Goal: Information Seeking & Learning: Learn about a topic

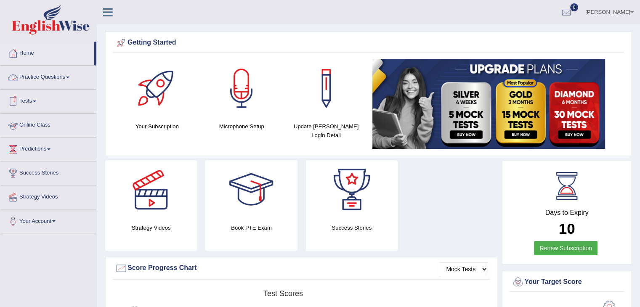
click at [45, 123] on link "Online Class" at bounding box center [48, 124] width 96 height 21
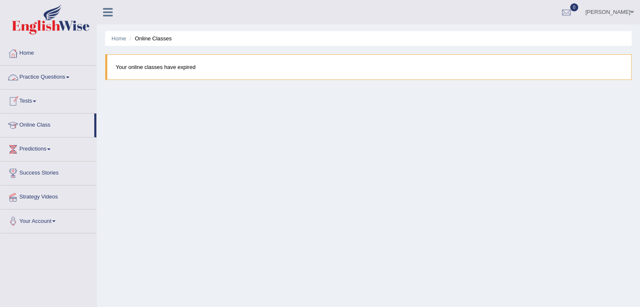
click at [69, 77] on span at bounding box center [67, 78] width 3 height 2
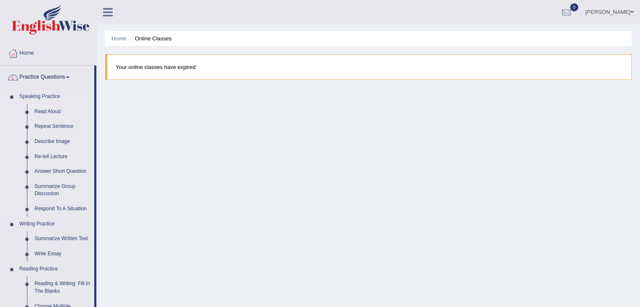
click at [53, 111] on link "Read Aloud" at bounding box center [62, 111] width 63 height 15
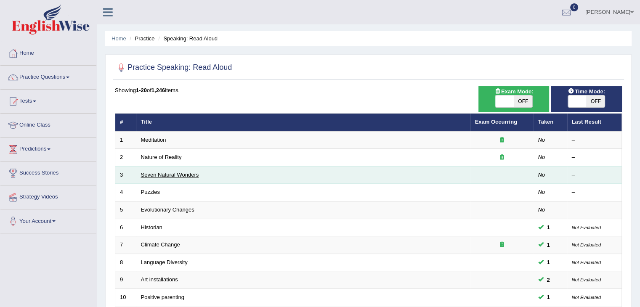
click at [159, 175] on link "Seven Natural Wonders" at bounding box center [170, 175] width 58 height 6
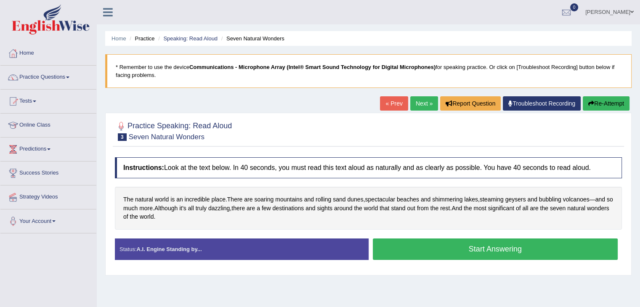
click at [511, 250] on button "Start Answering" at bounding box center [495, 248] width 245 height 21
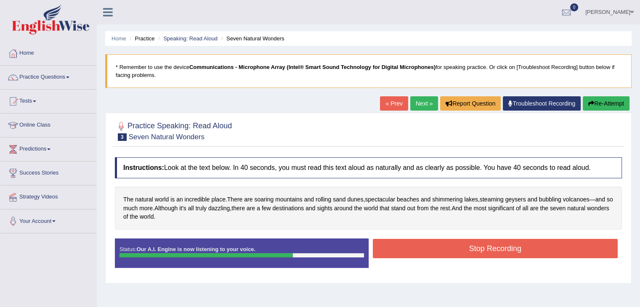
click at [496, 246] on button "Stop Recording" at bounding box center [495, 248] width 245 height 19
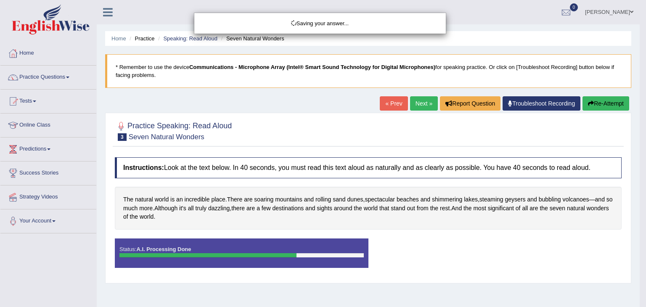
click at [639, 146] on div "Saving your answer..." at bounding box center [323, 153] width 646 height 307
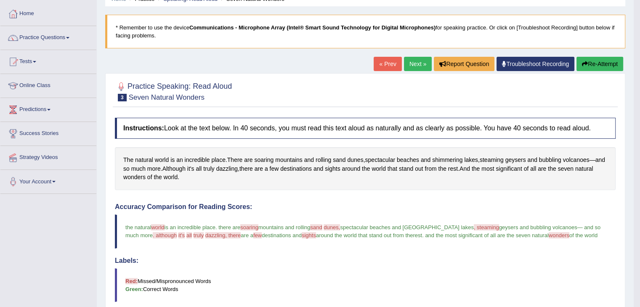
scroll to position [39, 0]
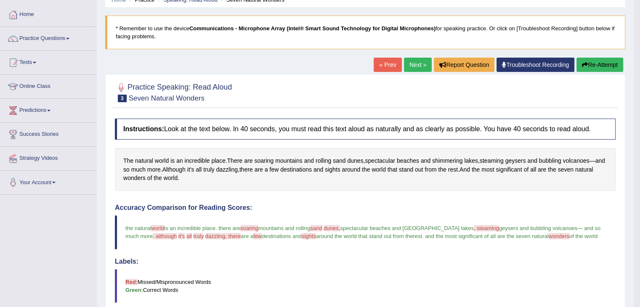
click at [604, 59] on button "Re-Attempt" at bounding box center [599, 65] width 47 height 14
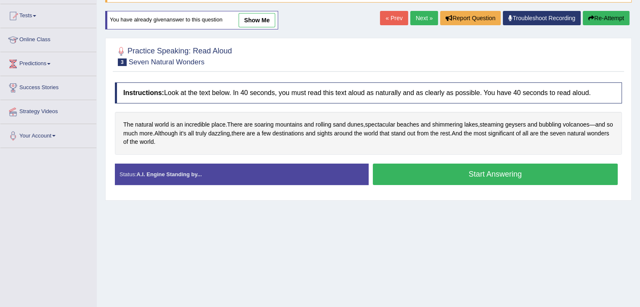
scroll to position [88, 0]
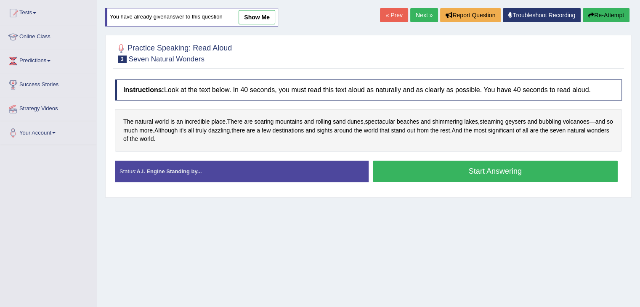
click at [485, 167] on button "Start Answering" at bounding box center [495, 171] width 245 height 21
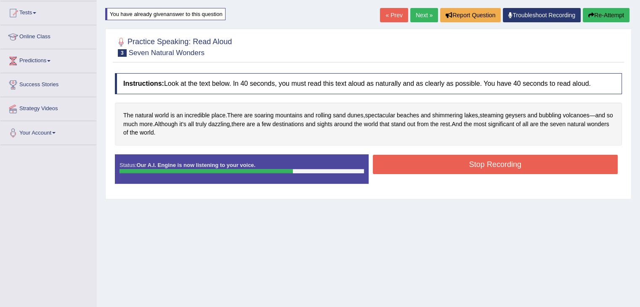
click at [485, 167] on button "Stop Recording" at bounding box center [495, 164] width 245 height 19
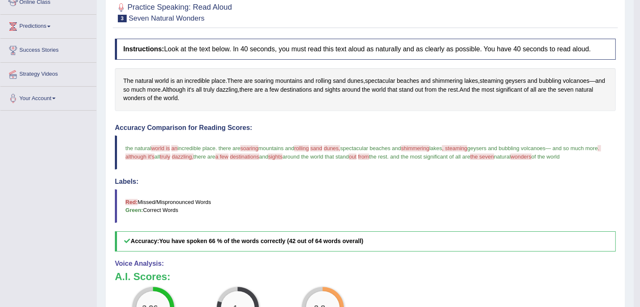
scroll to position [87, 0]
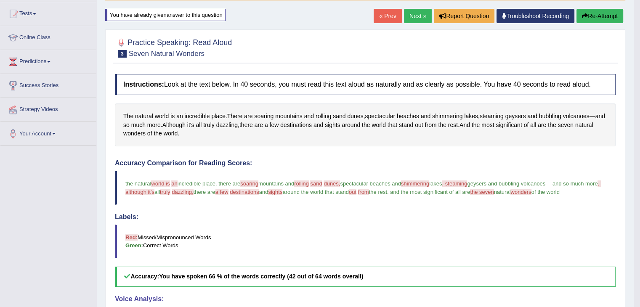
click at [419, 14] on link "Next »" at bounding box center [418, 16] width 28 height 14
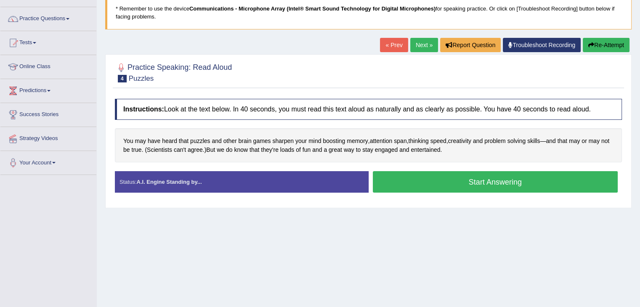
scroll to position [61, 0]
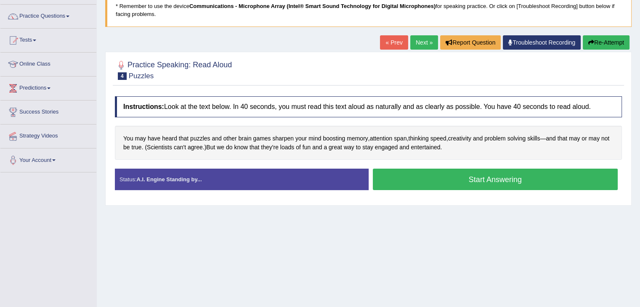
click at [486, 179] on button "Start Answering" at bounding box center [495, 179] width 245 height 21
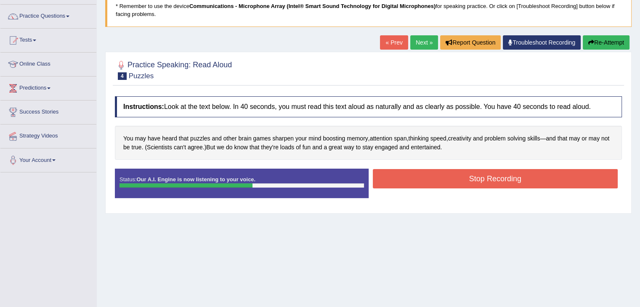
click at [486, 179] on button "Stop Recording" at bounding box center [495, 178] width 245 height 19
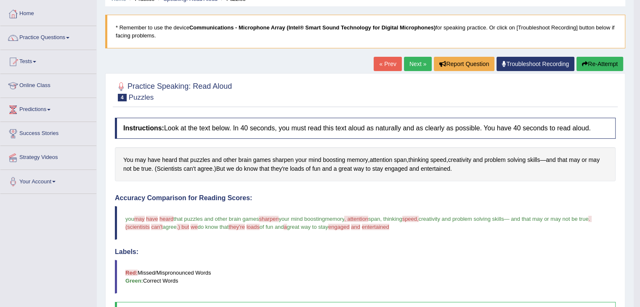
scroll to position [37, 0]
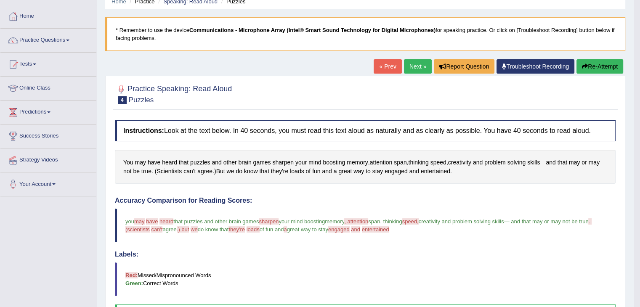
click at [405, 73] on link "Next »" at bounding box center [418, 66] width 28 height 14
click at [409, 64] on link "Next »" at bounding box center [418, 66] width 28 height 14
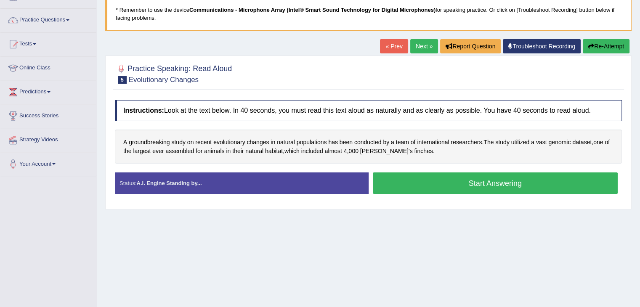
scroll to position [70, 0]
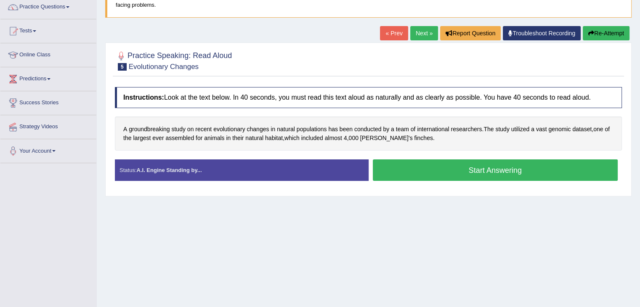
click at [463, 172] on button "Start Answering" at bounding box center [495, 169] width 245 height 21
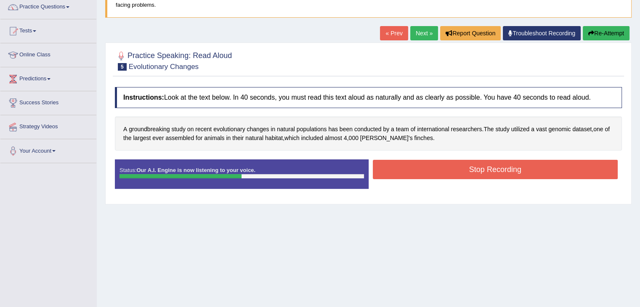
click at [463, 172] on button "Stop Recording" at bounding box center [495, 169] width 245 height 19
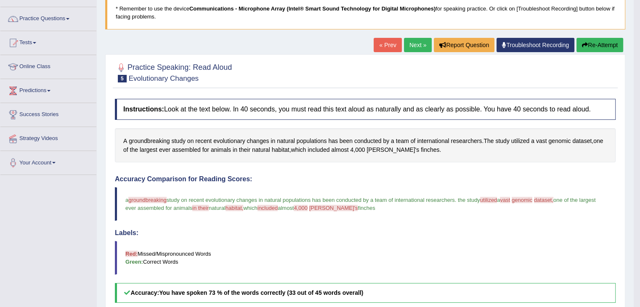
scroll to position [58, 0]
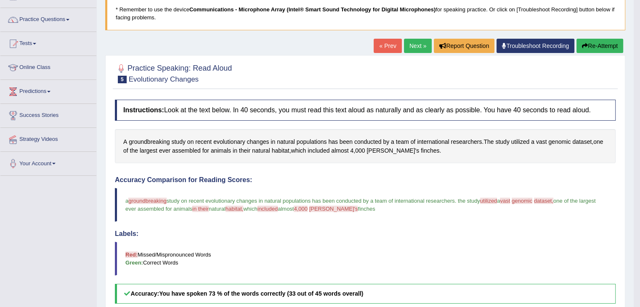
click at [415, 49] on link "Next »" at bounding box center [418, 46] width 28 height 14
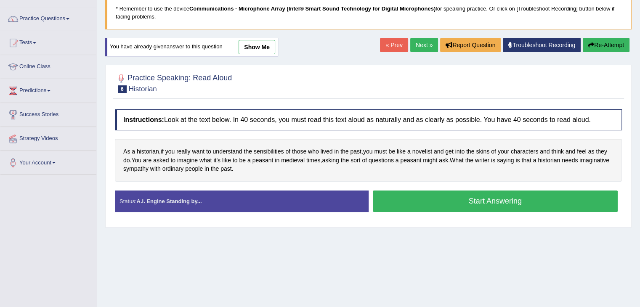
scroll to position [61, 0]
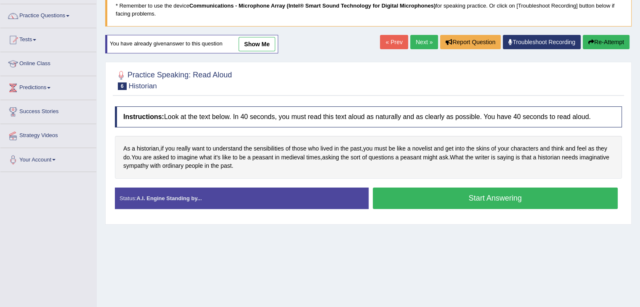
click at [431, 191] on button "Start Answering" at bounding box center [495, 198] width 245 height 21
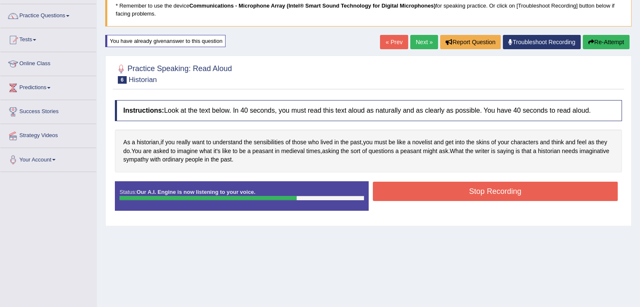
click at [431, 191] on button "Stop Recording" at bounding box center [495, 191] width 245 height 19
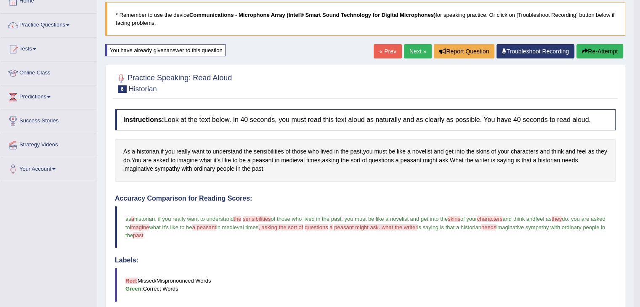
scroll to position [51, 0]
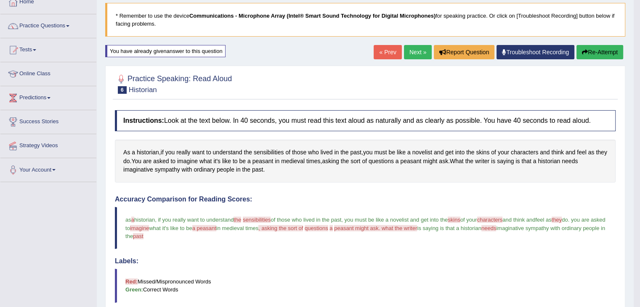
click at [405, 50] on link "Next »" at bounding box center [418, 52] width 28 height 14
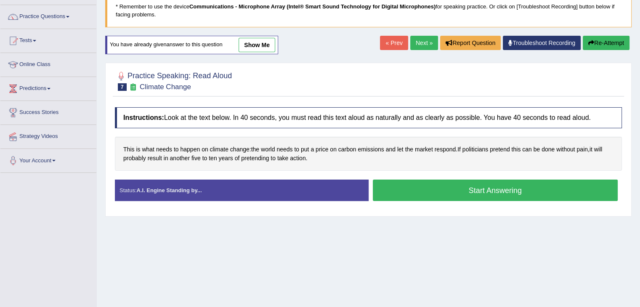
scroll to position [89, 0]
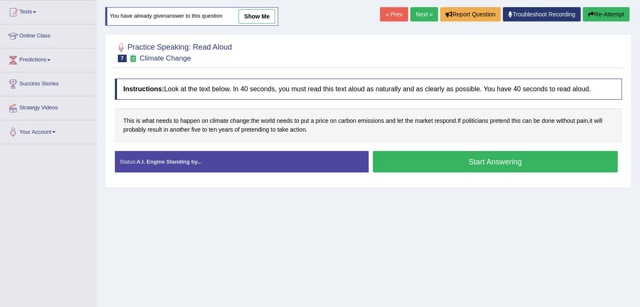
click at [484, 165] on button "Start Answering" at bounding box center [495, 161] width 245 height 21
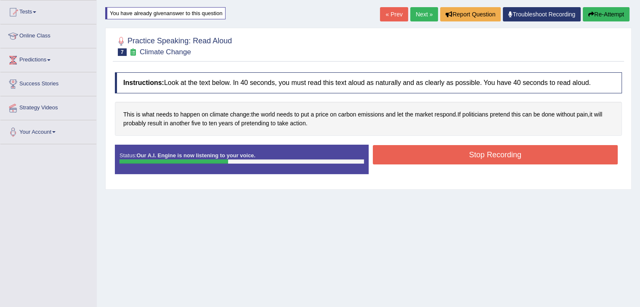
click at [480, 160] on button "Stop Recording" at bounding box center [495, 154] width 245 height 19
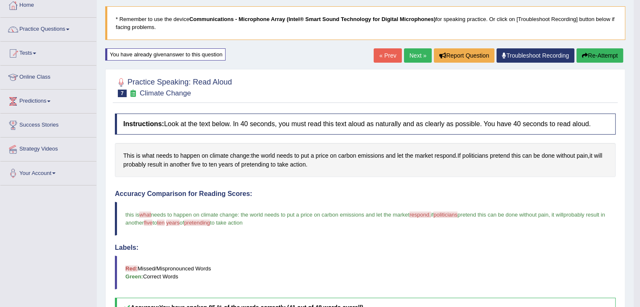
scroll to position [51, 0]
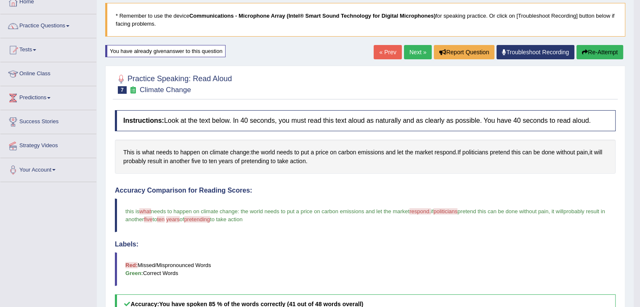
click at [595, 48] on button "Re-Attempt" at bounding box center [599, 52] width 47 height 14
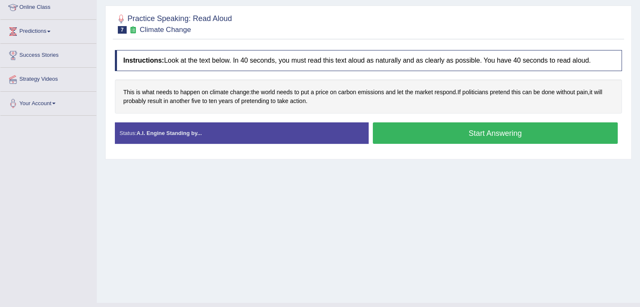
click at [489, 128] on button "Start Answering" at bounding box center [495, 132] width 245 height 21
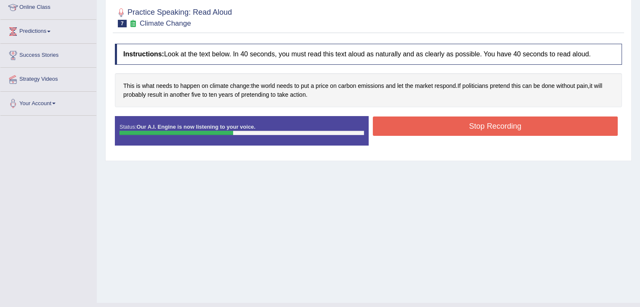
click at [489, 128] on button "Stop Recording" at bounding box center [495, 125] width 245 height 19
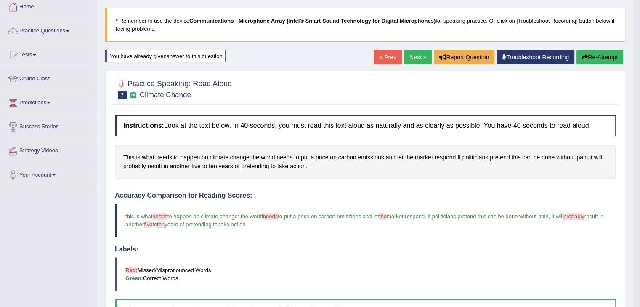
scroll to position [35, 0]
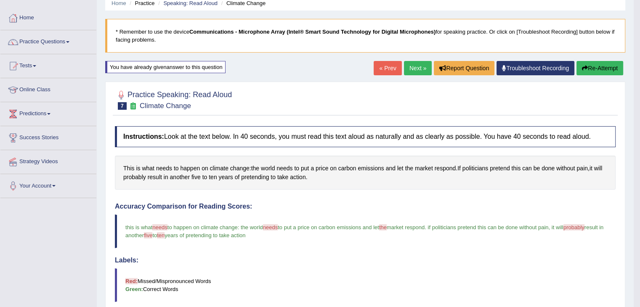
click at [414, 69] on link "Next »" at bounding box center [418, 68] width 28 height 14
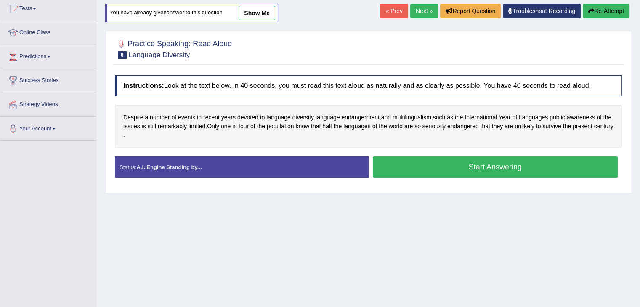
scroll to position [98, 0]
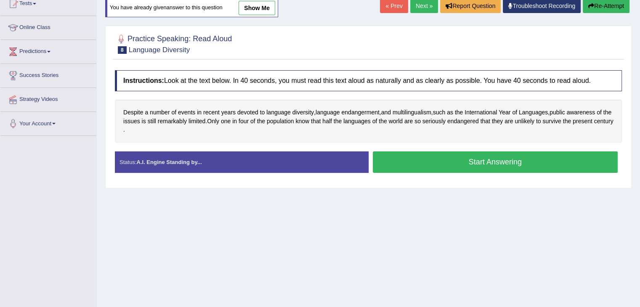
click at [496, 164] on button "Start Answering" at bounding box center [495, 161] width 245 height 21
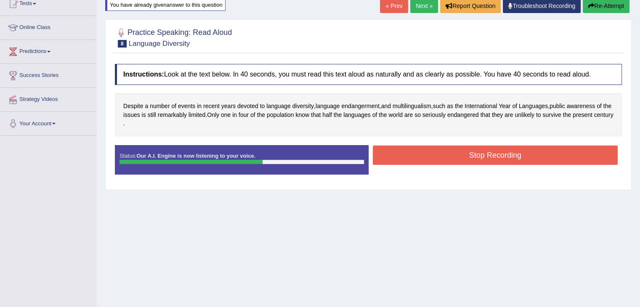
click at [496, 164] on div "Stop Recording" at bounding box center [495, 156] width 254 height 21
click at [492, 155] on button "Stop Recording" at bounding box center [495, 155] width 245 height 19
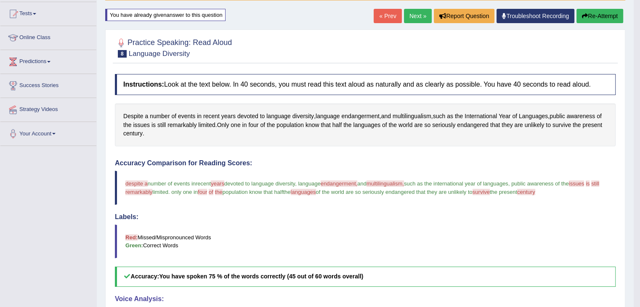
scroll to position [88, 0]
click at [598, 14] on button "Re-Attempt" at bounding box center [599, 15] width 47 height 14
click at [592, 15] on button "Re-Attempt" at bounding box center [599, 15] width 47 height 14
drag, startPoint x: 592, startPoint y: 15, endPoint x: 532, endPoint y: 105, distance: 108.5
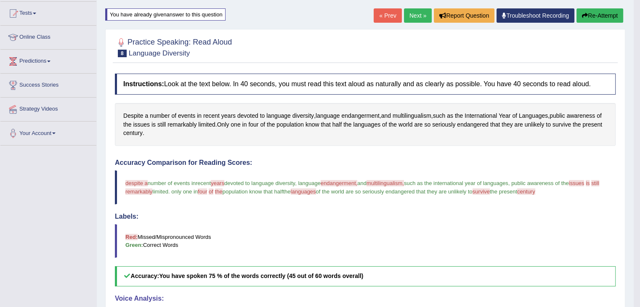
click at [532, 105] on div "Home Practice Speaking: Read Aloud Language Diversity * Remember to use the dev…" at bounding box center [365, 187] width 537 height 550
click at [532, 105] on div "Despite a number of events in recent years devoted to language diversity , lang…" at bounding box center [365, 124] width 500 height 43
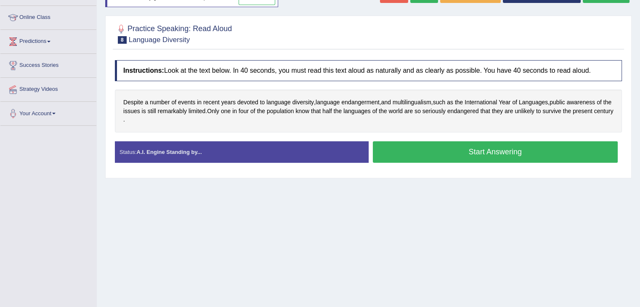
scroll to position [108, 0]
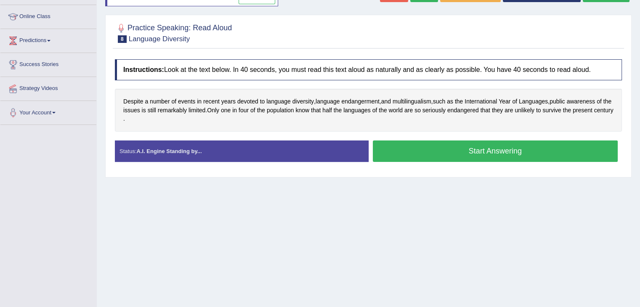
click at [481, 148] on button "Start Answering" at bounding box center [495, 150] width 245 height 21
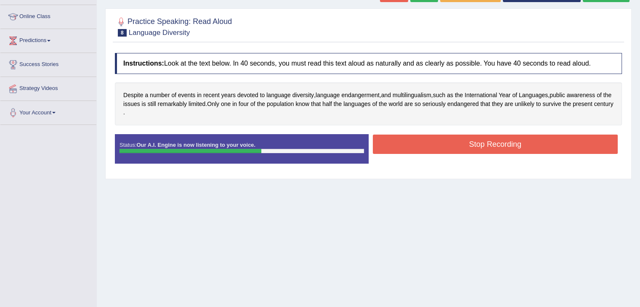
click at [481, 148] on button "Stop Recording" at bounding box center [495, 144] width 245 height 19
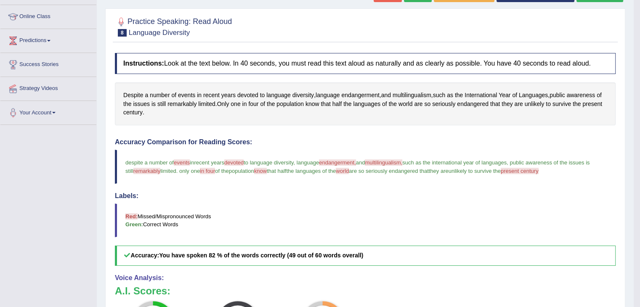
drag, startPoint x: 481, startPoint y: 148, endPoint x: 632, endPoint y: 103, distance: 158.3
click at [632, 103] on div "Home Practice Speaking: Read Aloud Language Diversity * Remember to use the dev…" at bounding box center [365, 167] width 537 height 550
drag, startPoint x: 632, startPoint y: 103, endPoint x: 646, endPoint y: 115, distance: 17.9
click at [639, 115] on html "Toggle navigation Home Practice Questions Speaking Practice Read Aloud Repeat S…" at bounding box center [320, 45] width 640 height 307
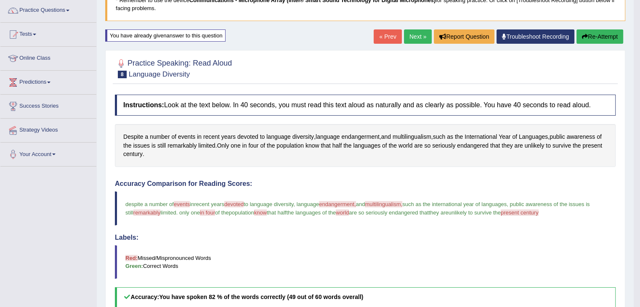
scroll to position [62, 0]
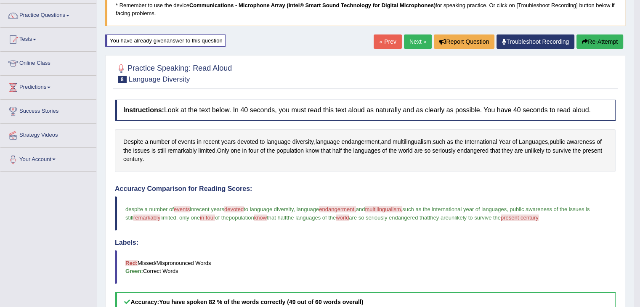
click at [413, 38] on link "Next »" at bounding box center [418, 41] width 28 height 14
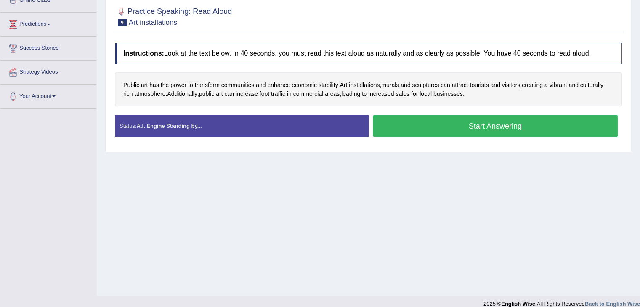
scroll to position [126, 0]
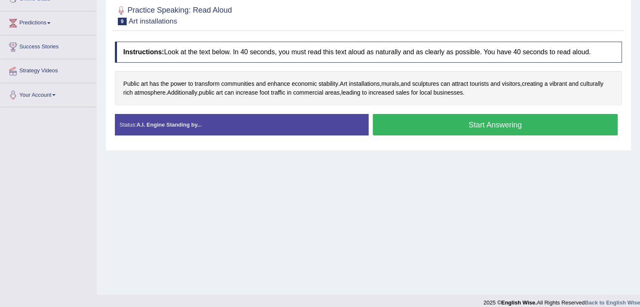
click at [496, 122] on button "Start Answering" at bounding box center [495, 124] width 245 height 21
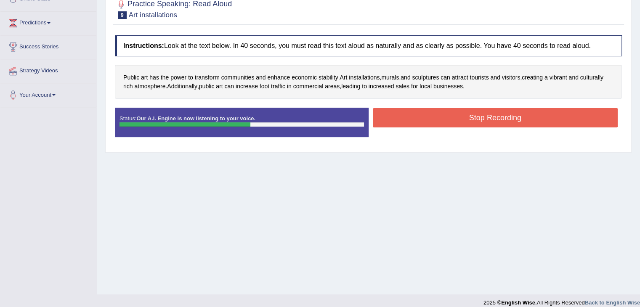
click at [439, 113] on button "Stop Recording" at bounding box center [495, 117] width 245 height 19
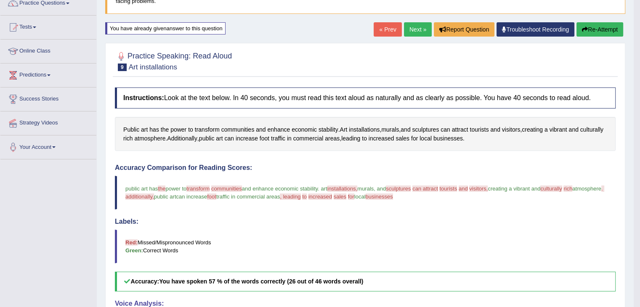
scroll to position [71, 0]
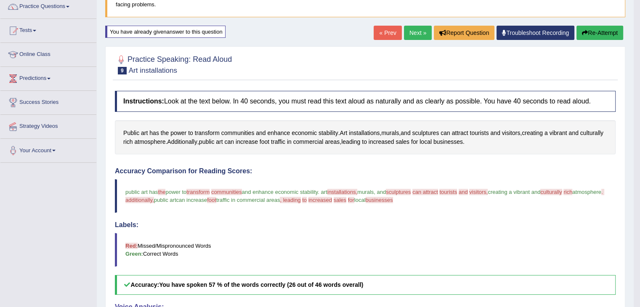
click at [596, 34] on button "Re-Attempt" at bounding box center [599, 33] width 47 height 14
drag, startPoint x: 596, startPoint y: 34, endPoint x: 603, endPoint y: 63, distance: 29.0
click at [603, 63] on div "Home Practice Speaking: Read Aloud Art installations * Remember to use the devi…" at bounding box center [365, 199] width 537 height 541
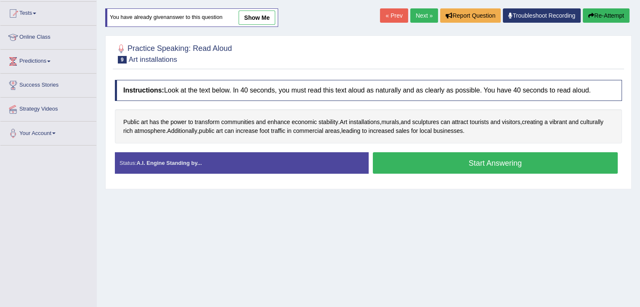
scroll to position [90, 0]
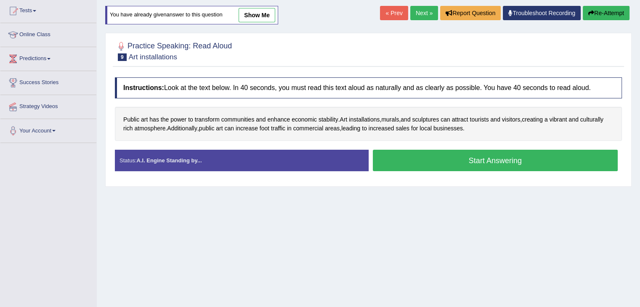
click at [482, 163] on button "Start Answering" at bounding box center [495, 160] width 245 height 21
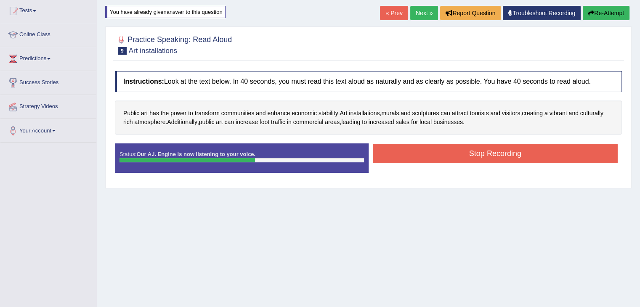
click at [489, 159] on button "Stop Recording" at bounding box center [495, 153] width 245 height 19
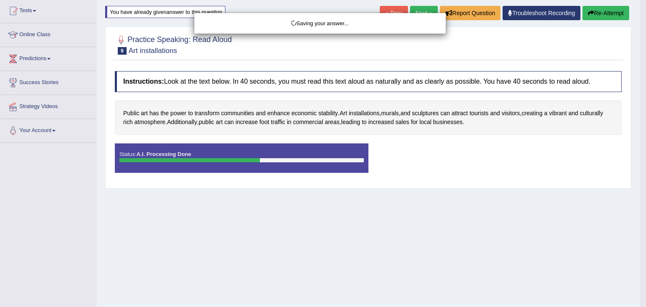
click at [579, 185] on div "Saving your answer..." at bounding box center [323, 153] width 646 height 307
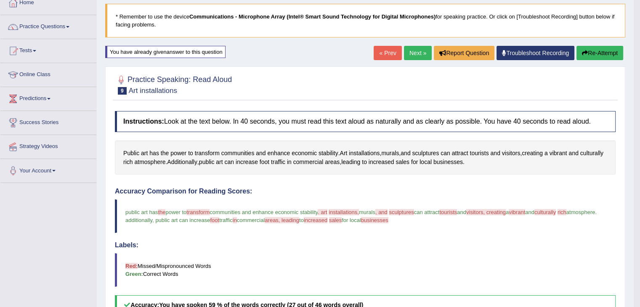
scroll to position [46, 0]
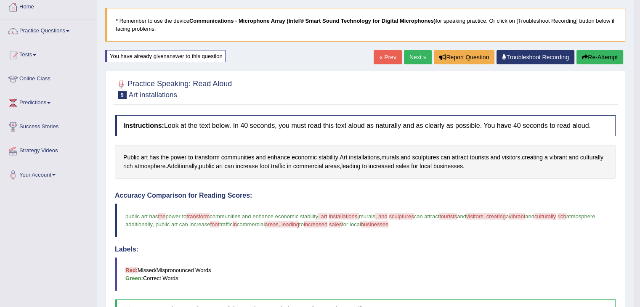
click at [592, 57] on button "Re-Attempt" at bounding box center [599, 57] width 47 height 14
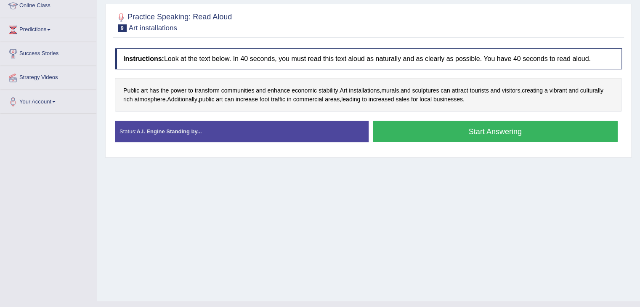
scroll to position [135, 0]
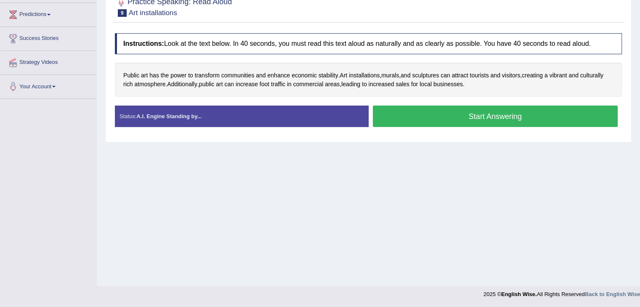
click at [455, 112] on button "Start Answering" at bounding box center [495, 116] width 245 height 21
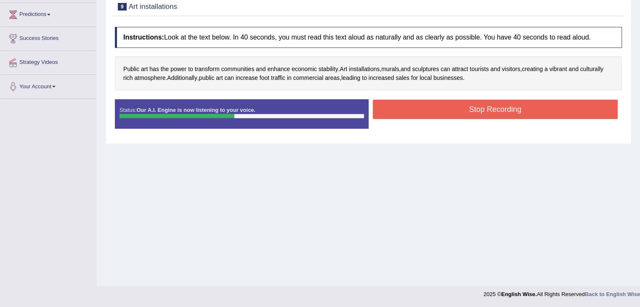
click at [455, 112] on button "Stop Recording" at bounding box center [495, 109] width 245 height 19
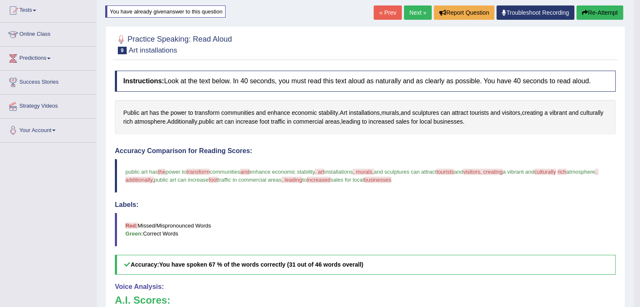
scroll to position [90, 0]
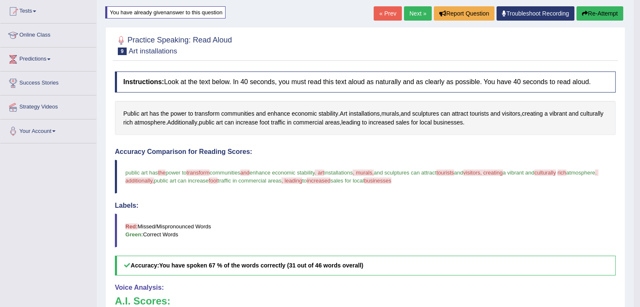
click at [594, 11] on button "Re-Attempt" at bounding box center [599, 13] width 47 height 14
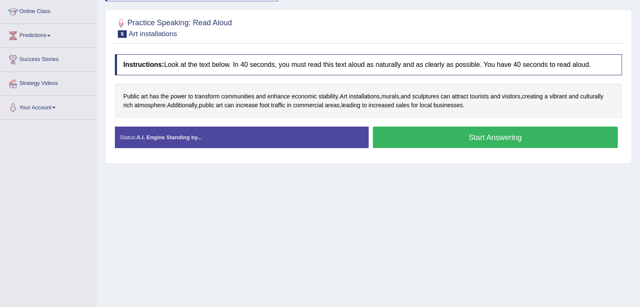
scroll to position [116, 0]
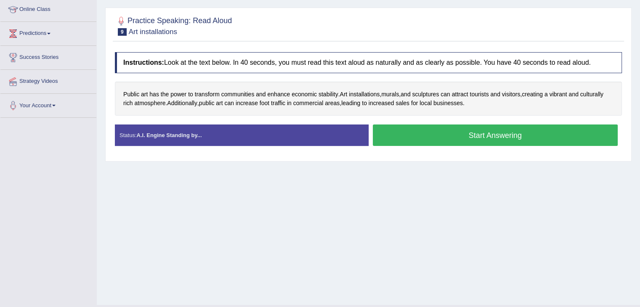
click at [474, 127] on button "Start Answering" at bounding box center [495, 134] width 245 height 21
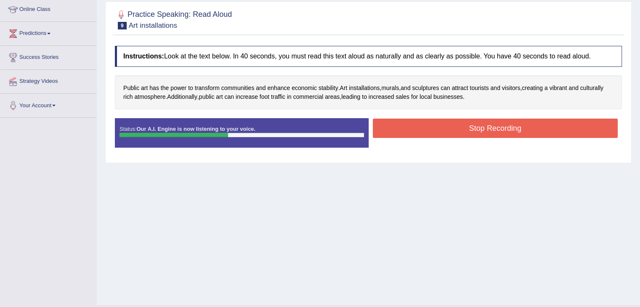
click at [474, 127] on button "Stop Recording" at bounding box center [495, 128] width 245 height 19
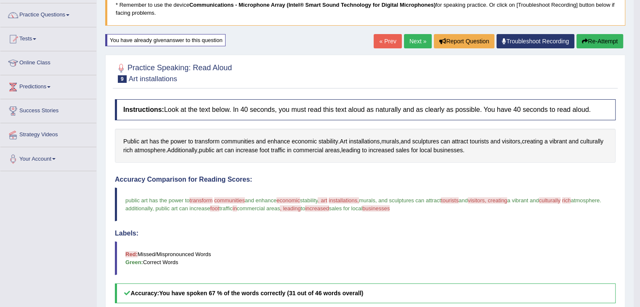
scroll to position [58, 0]
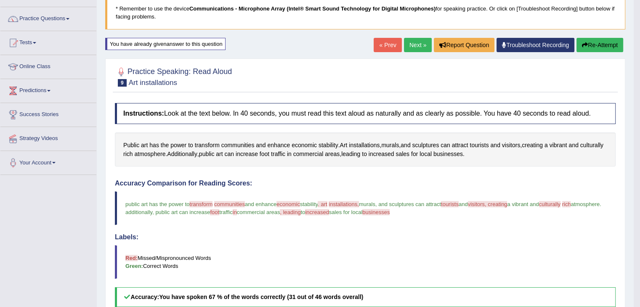
click at [606, 48] on button "Re-Attempt" at bounding box center [599, 45] width 47 height 14
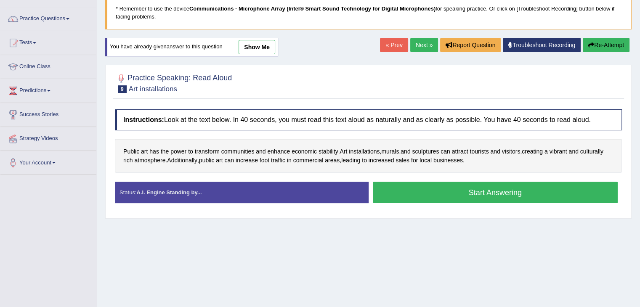
scroll to position [133, 0]
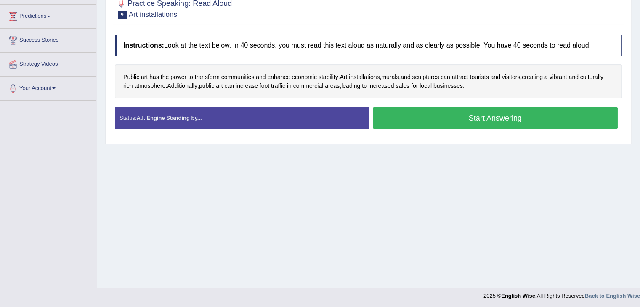
click at [514, 117] on button "Start Answering" at bounding box center [495, 117] width 245 height 21
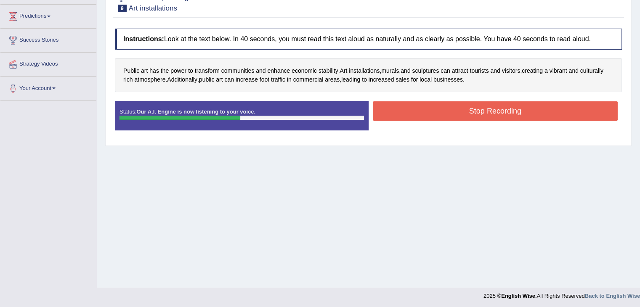
click at [514, 117] on button "Stop Recording" at bounding box center [495, 110] width 245 height 19
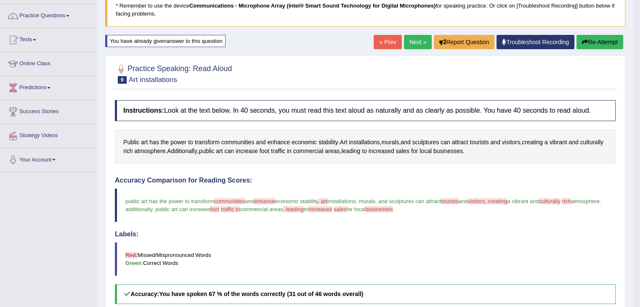
scroll to position [61, 0]
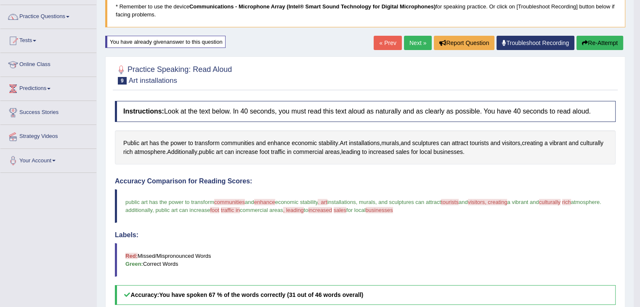
click at [414, 42] on link "Next »" at bounding box center [418, 43] width 28 height 14
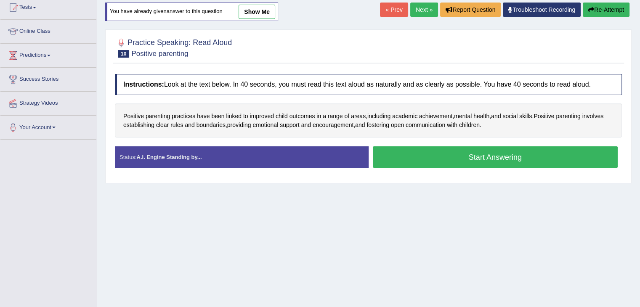
scroll to position [94, 0]
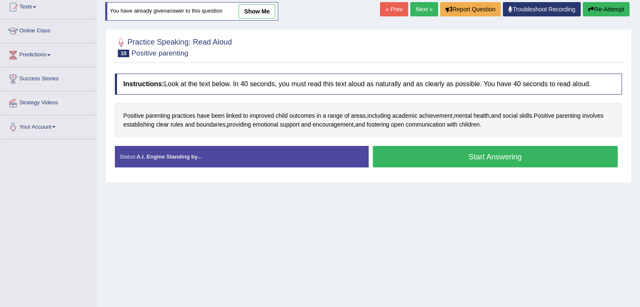
click at [436, 151] on button "Start Answering" at bounding box center [495, 156] width 245 height 21
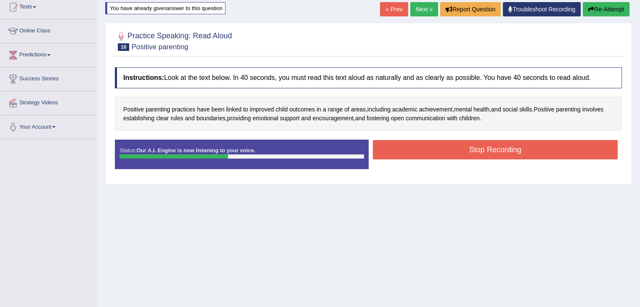
click at [436, 151] on button "Stop Recording" at bounding box center [495, 149] width 245 height 19
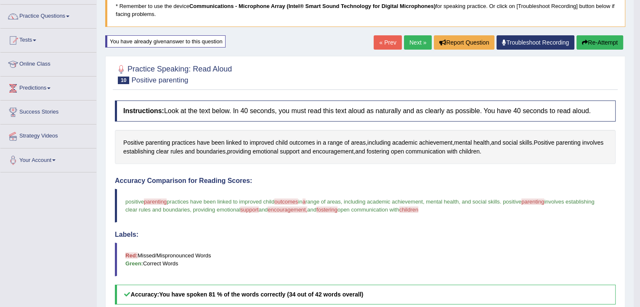
scroll to position [60, 0]
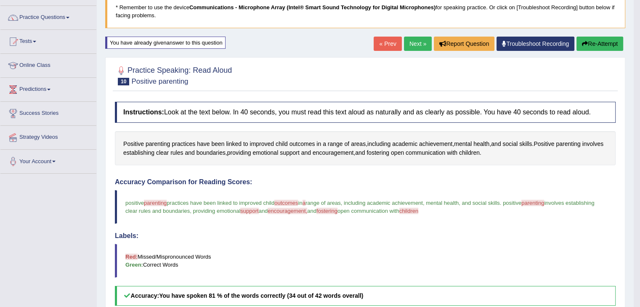
click at [590, 43] on button "Re-Attempt" at bounding box center [599, 44] width 47 height 14
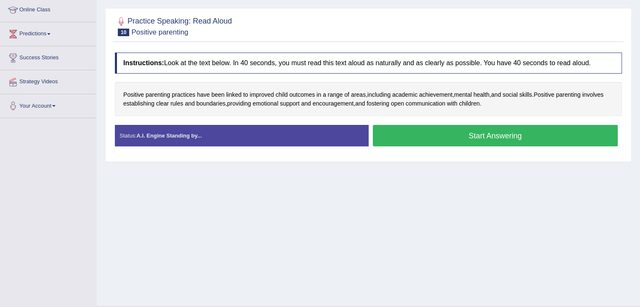
scroll to position [116, 0]
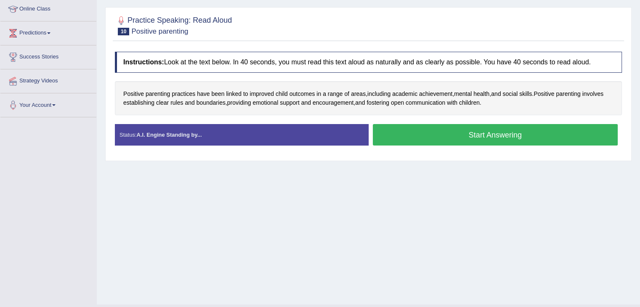
click at [497, 135] on button "Start Answering" at bounding box center [495, 134] width 245 height 21
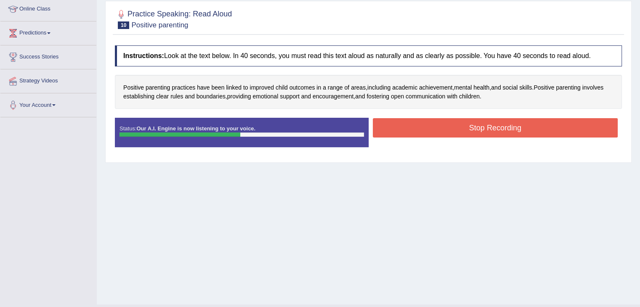
click at [495, 125] on button "Stop Recording" at bounding box center [495, 127] width 245 height 19
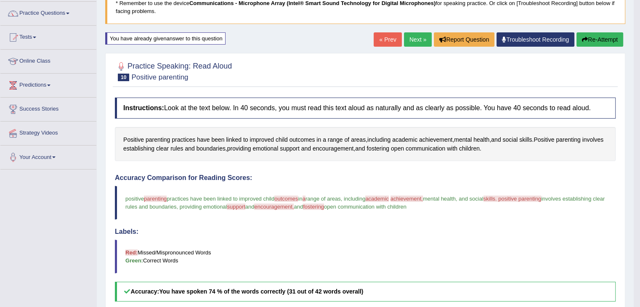
scroll to position [62, 0]
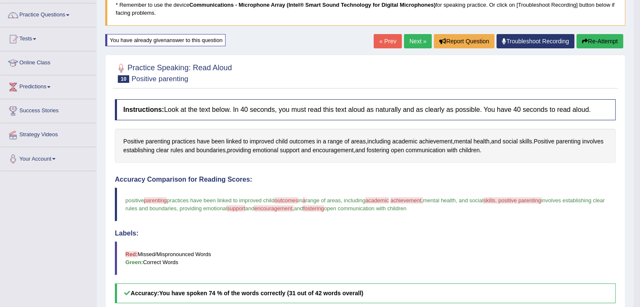
click at [612, 42] on button "Re-Attempt" at bounding box center [599, 41] width 47 height 14
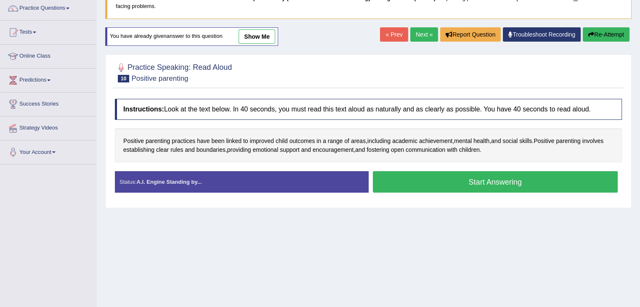
click at [497, 178] on button "Start Answering" at bounding box center [495, 181] width 245 height 21
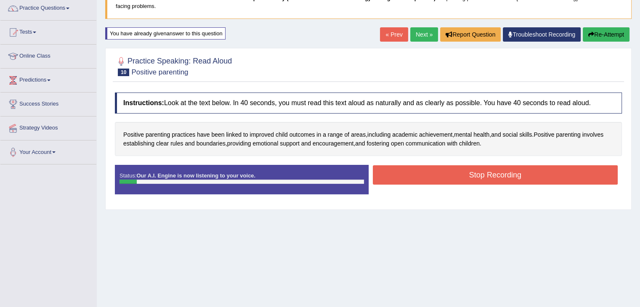
click at [434, 167] on button "Stop Recording" at bounding box center [495, 174] width 245 height 19
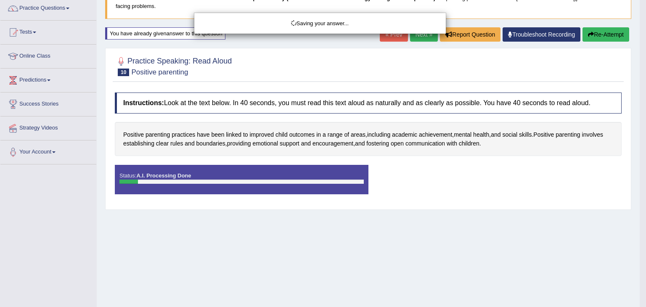
click at [585, 31] on div "Saving your answer..." at bounding box center [323, 153] width 646 height 307
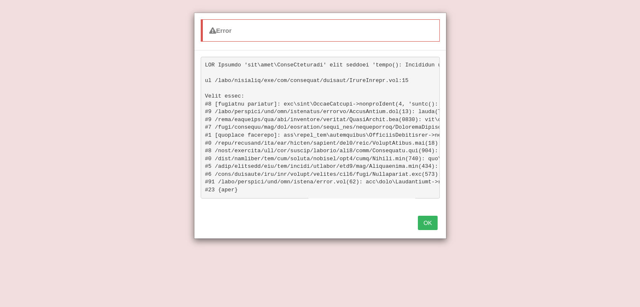
click at [427, 230] on button "OK" at bounding box center [427, 223] width 19 height 14
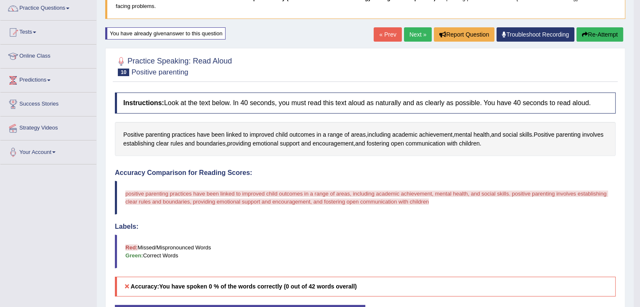
click at [591, 37] on button "Re-Attempt" at bounding box center [599, 34] width 47 height 14
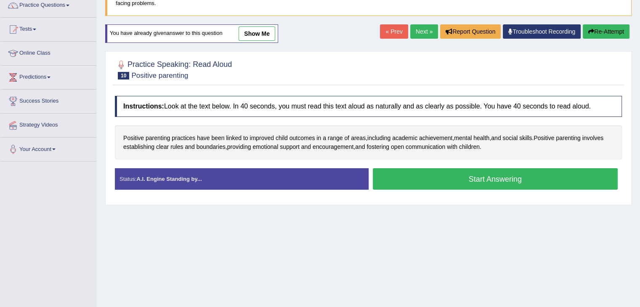
click at [480, 178] on button "Start Answering" at bounding box center [495, 178] width 245 height 21
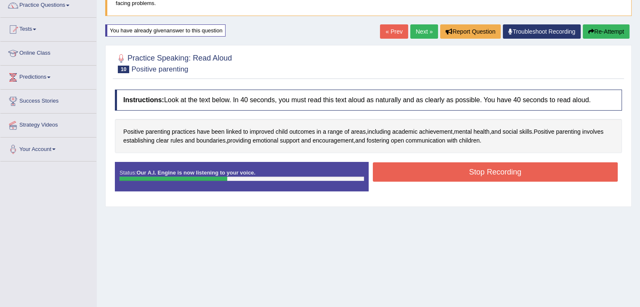
click at [480, 178] on button "Stop Recording" at bounding box center [495, 171] width 245 height 19
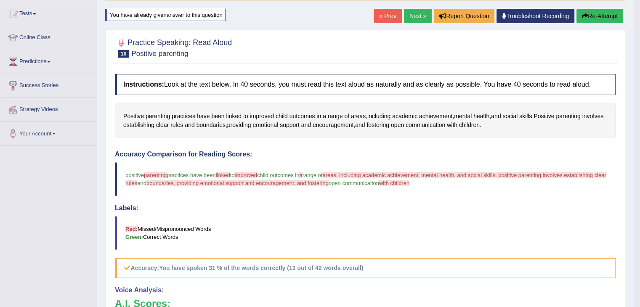
scroll to position [79, 0]
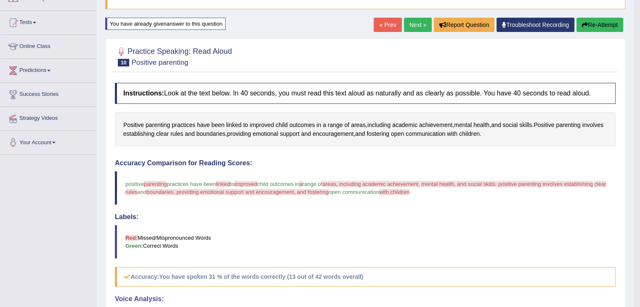
click at [605, 33] on div "« Prev Next » Report Question Troubleshoot Recording Re-Attempt" at bounding box center [498, 26] width 251 height 16
click at [603, 27] on button "Re-Attempt" at bounding box center [599, 25] width 47 height 14
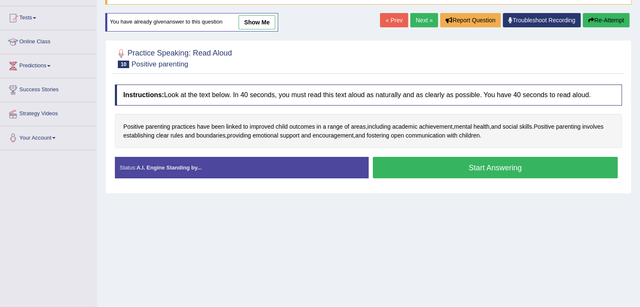
scroll to position [79, 0]
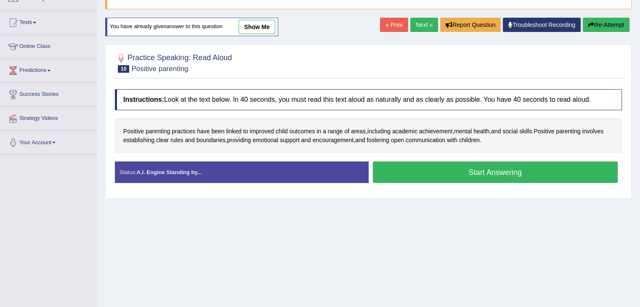
click at [457, 175] on button "Start Answering" at bounding box center [495, 171] width 245 height 21
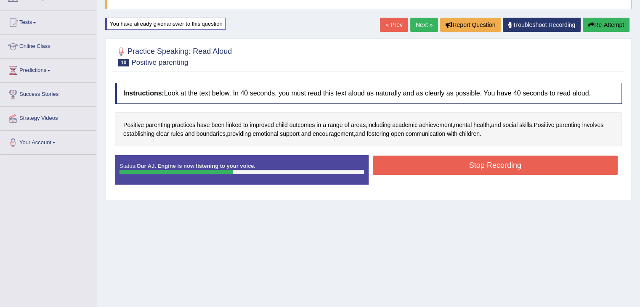
click at [458, 156] on button "Stop Recording" at bounding box center [495, 165] width 245 height 19
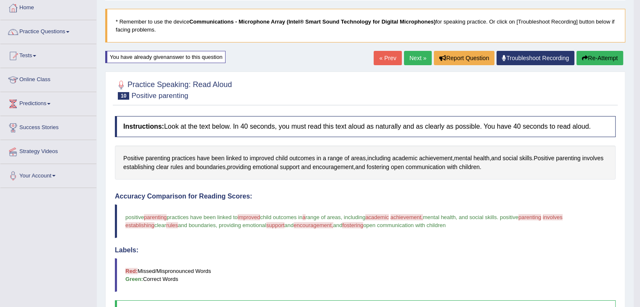
scroll to position [34, 0]
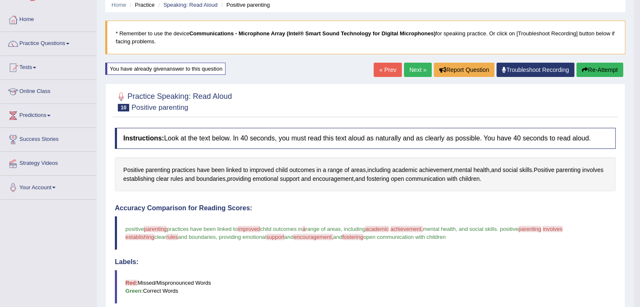
click at [601, 66] on button "Re-Attempt" at bounding box center [599, 70] width 47 height 14
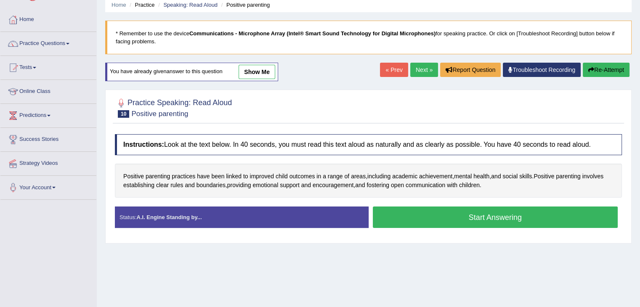
click at [452, 221] on button "Start Answering" at bounding box center [495, 216] width 245 height 21
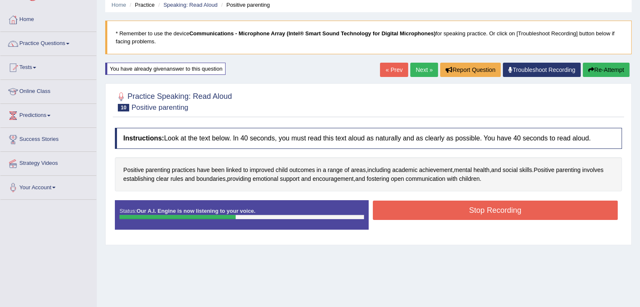
click at [450, 206] on button "Stop Recording" at bounding box center [495, 210] width 245 height 19
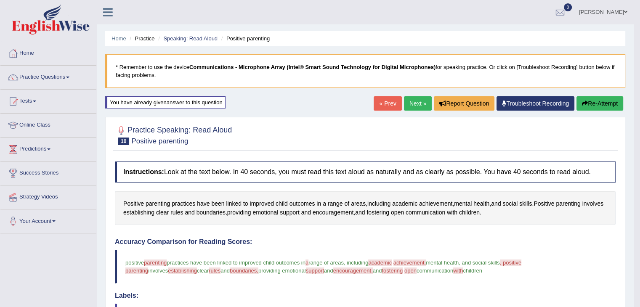
click at [596, 98] on button "Re-Attempt" at bounding box center [599, 103] width 47 height 14
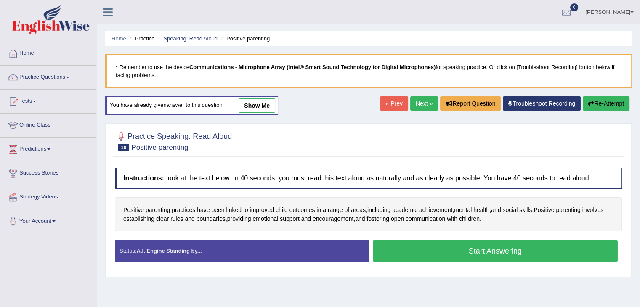
click at [408, 255] on button "Start Answering" at bounding box center [495, 250] width 245 height 21
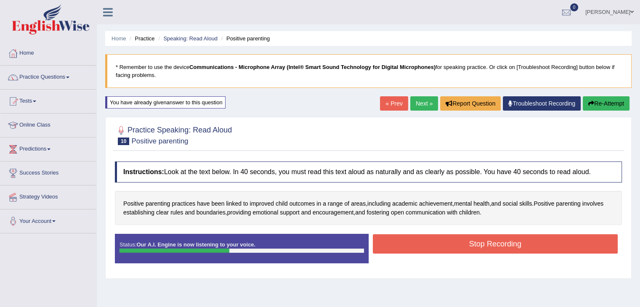
click at [413, 249] on button "Stop Recording" at bounding box center [495, 243] width 245 height 19
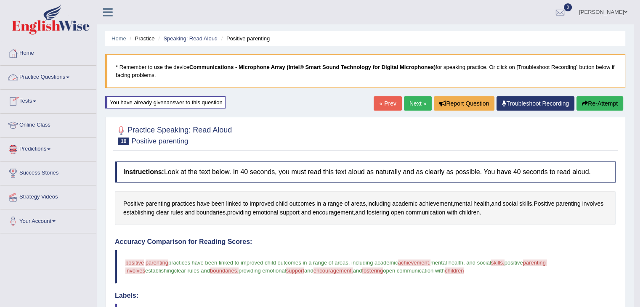
click at [72, 75] on link "Practice Questions" at bounding box center [48, 76] width 96 height 21
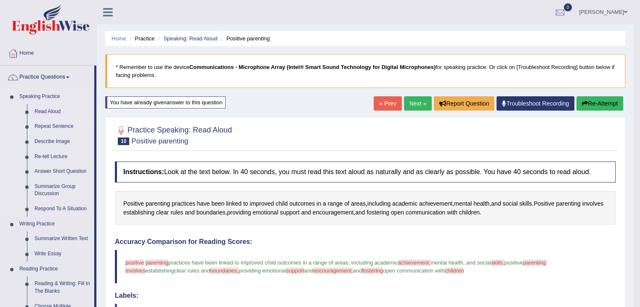
click at [50, 124] on link "Repeat Sentence" at bounding box center [62, 126] width 63 height 15
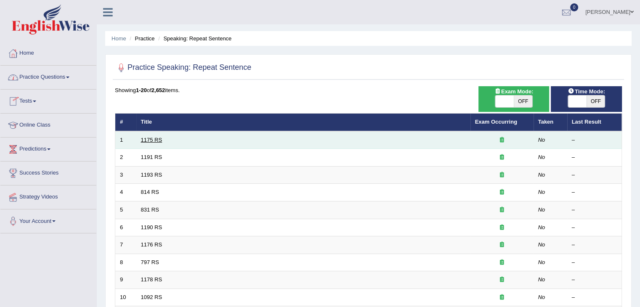
click at [147, 140] on link "1175 RS" at bounding box center [151, 140] width 21 height 6
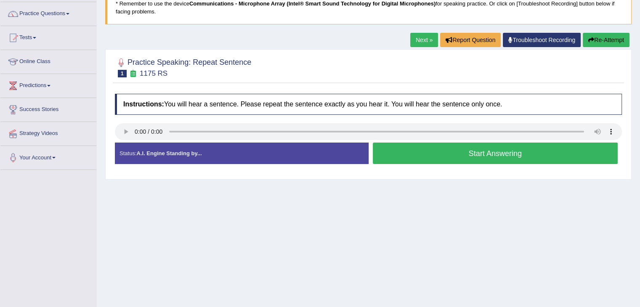
scroll to position [64, 0]
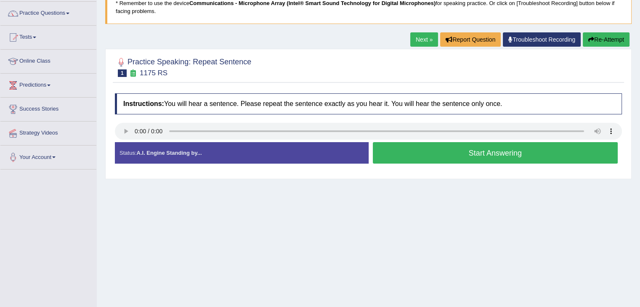
click at [450, 148] on button "Start Answering" at bounding box center [495, 152] width 245 height 21
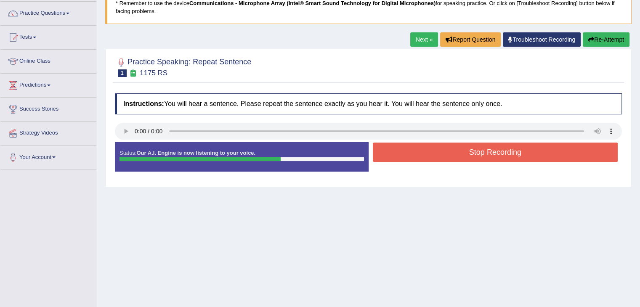
click at [464, 158] on button "Stop Recording" at bounding box center [495, 152] width 245 height 19
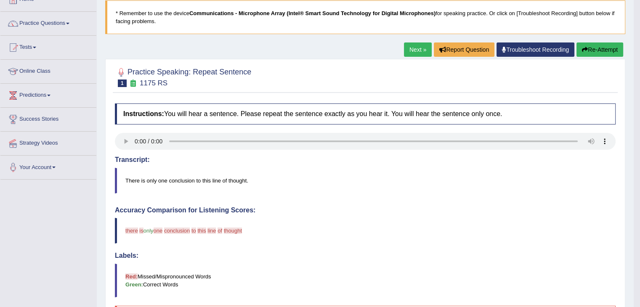
scroll to position [52, 0]
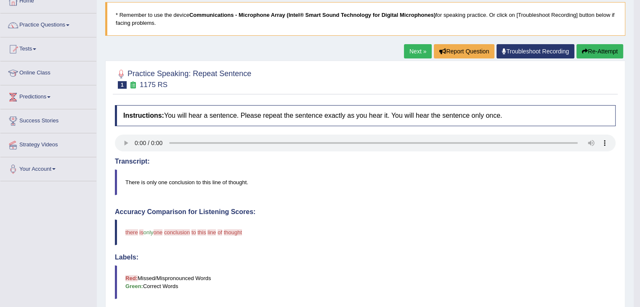
click at [606, 49] on button "Re-Attempt" at bounding box center [599, 51] width 47 height 14
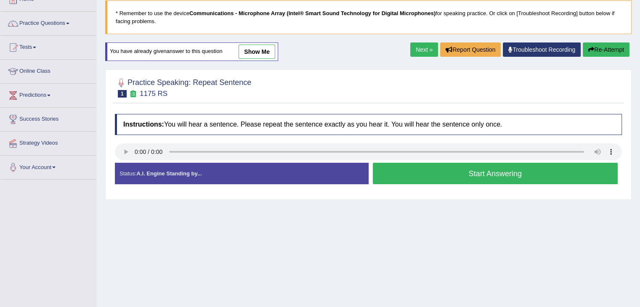
scroll to position [52, 0]
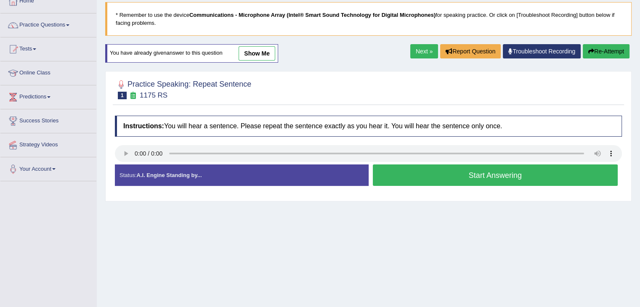
click at [399, 177] on button "Start Answering" at bounding box center [495, 174] width 245 height 21
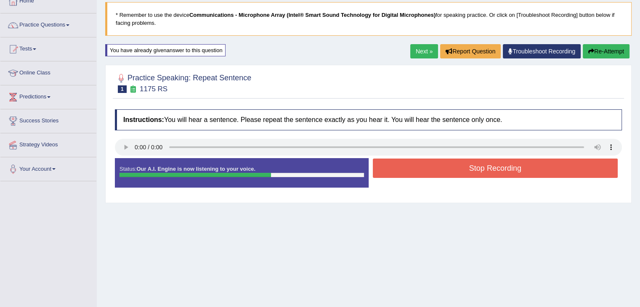
click at [463, 165] on button "Stop Recording" at bounding box center [495, 168] width 245 height 19
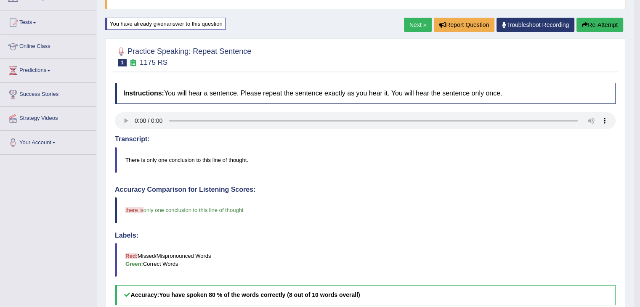
scroll to position [71, 0]
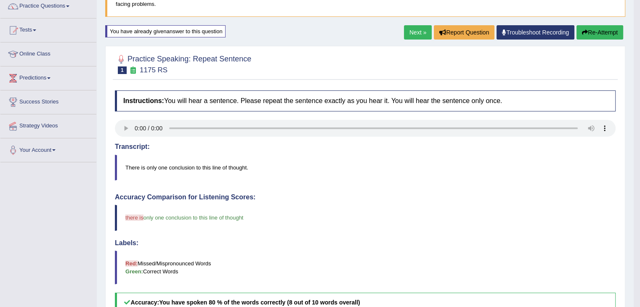
click at [414, 29] on link "Next »" at bounding box center [418, 32] width 28 height 14
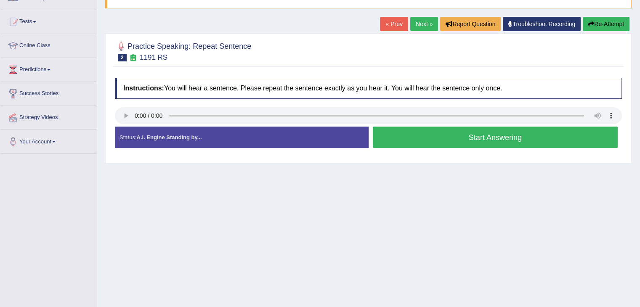
scroll to position [80, 0]
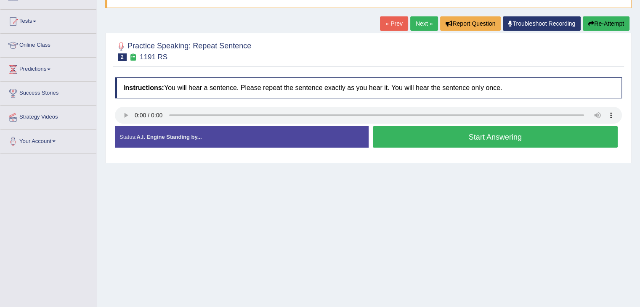
click at [438, 143] on button "Start Answering" at bounding box center [495, 136] width 245 height 21
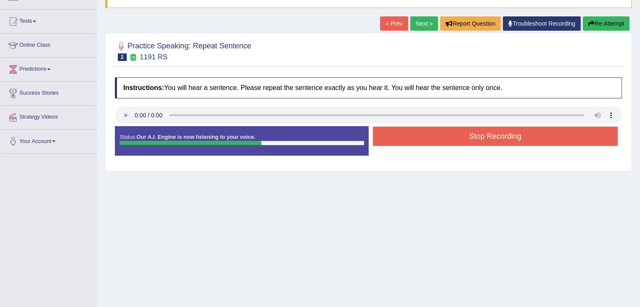
click at [448, 130] on button "Stop Recording" at bounding box center [495, 136] width 245 height 19
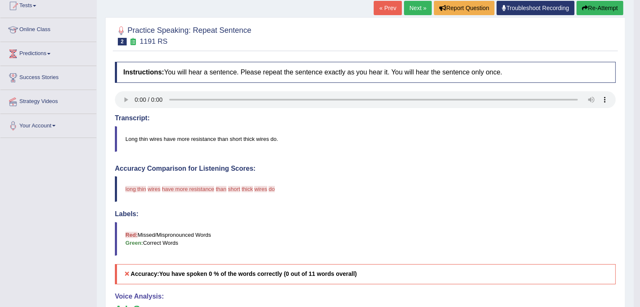
scroll to position [95, 0]
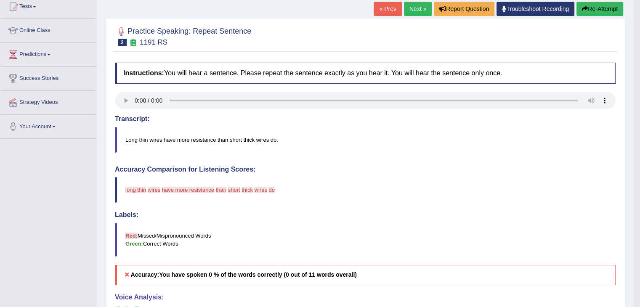
click at [602, 4] on button "Re-Attempt" at bounding box center [599, 9] width 47 height 14
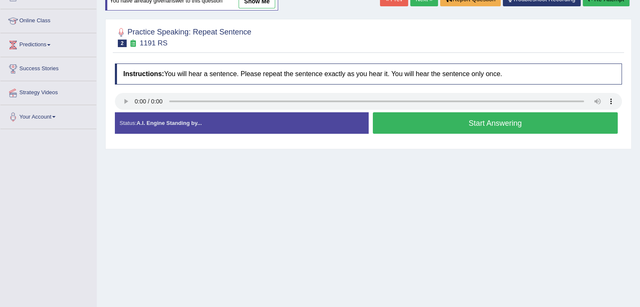
scroll to position [95, 0]
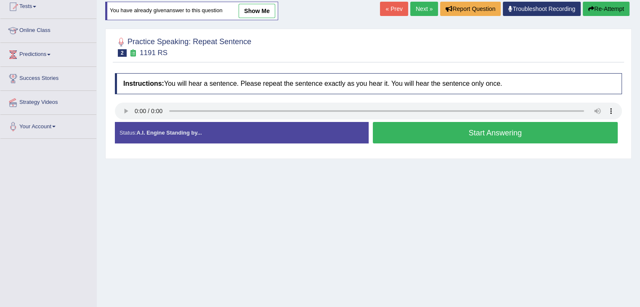
click at [450, 138] on button "Start Answering" at bounding box center [495, 132] width 245 height 21
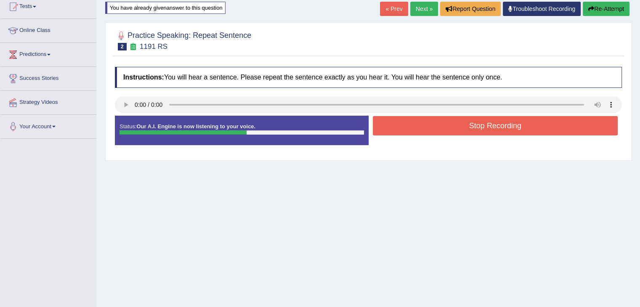
click at [470, 127] on button "Stop Recording" at bounding box center [495, 125] width 245 height 19
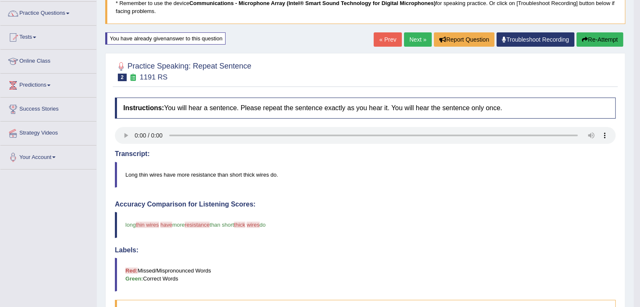
scroll to position [49, 0]
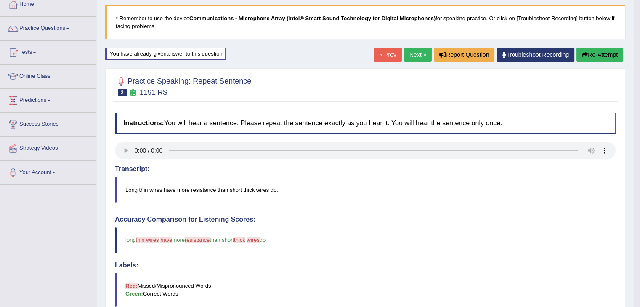
click at [410, 57] on link "Next »" at bounding box center [418, 55] width 28 height 14
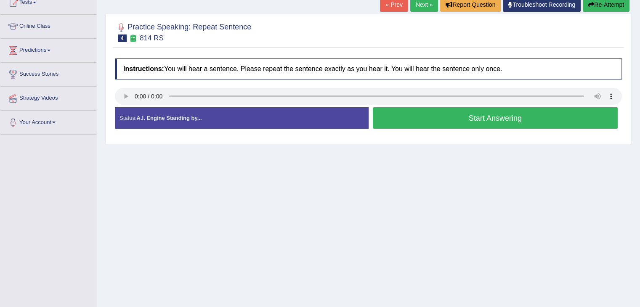
scroll to position [106, 0]
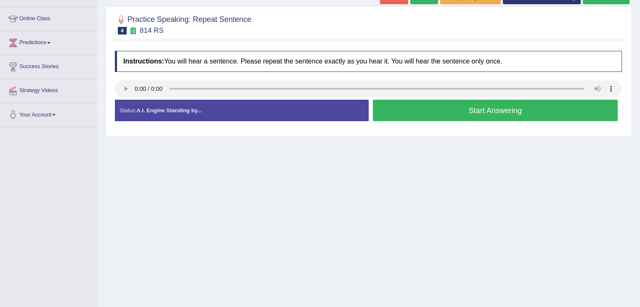
click at [495, 111] on button "Start Answering" at bounding box center [495, 110] width 245 height 21
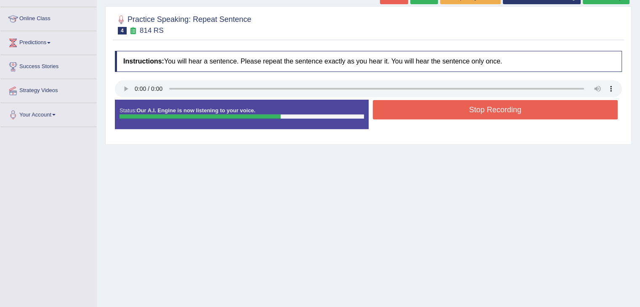
click at [479, 110] on button "Stop Recording" at bounding box center [495, 109] width 245 height 19
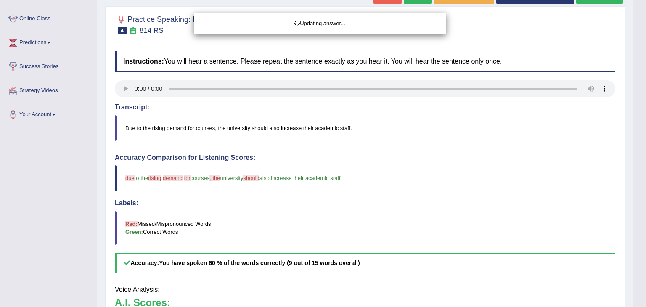
click at [639, 130] on html "Toggle navigation Home Practice Questions Speaking Practice Read Aloud Repeat S…" at bounding box center [323, 47] width 646 height 307
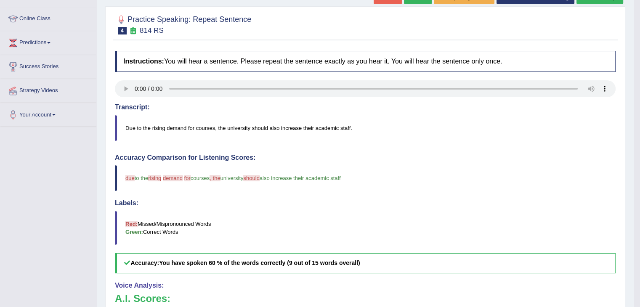
drag, startPoint x: 646, startPoint y: 130, endPoint x: 643, endPoint y: 157, distance: 27.0
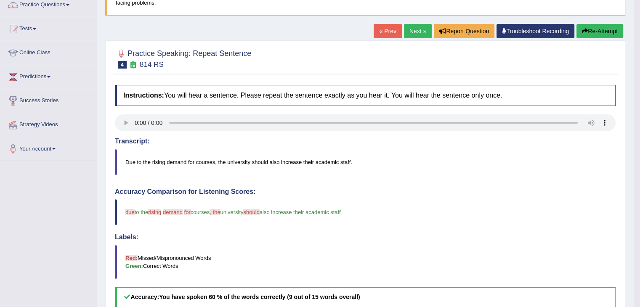
scroll to position [72, 0]
click at [412, 30] on link "Next »" at bounding box center [418, 31] width 28 height 14
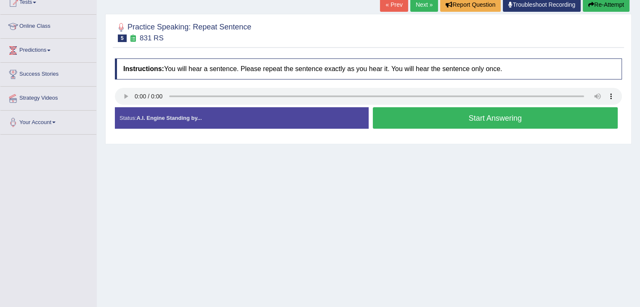
scroll to position [99, 0]
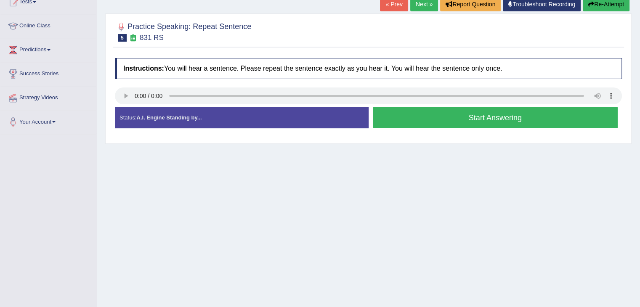
click at [498, 122] on button "Start Answering" at bounding box center [495, 117] width 245 height 21
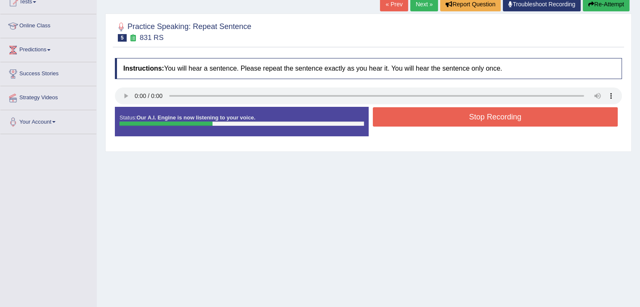
click at [498, 122] on button "Stop Recording" at bounding box center [495, 116] width 245 height 19
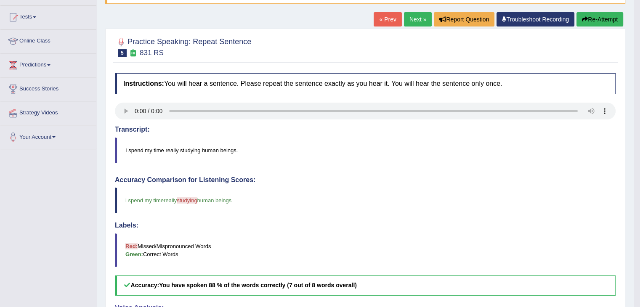
scroll to position [73, 0]
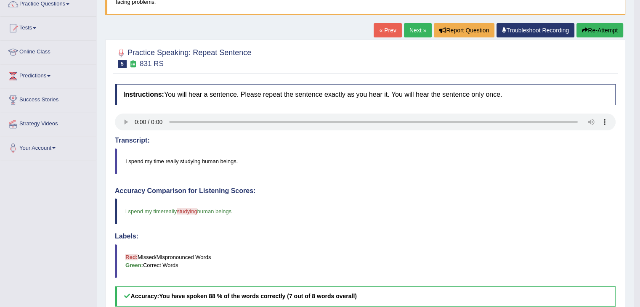
click at [412, 25] on link "Next »" at bounding box center [418, 30] width 28 height 14
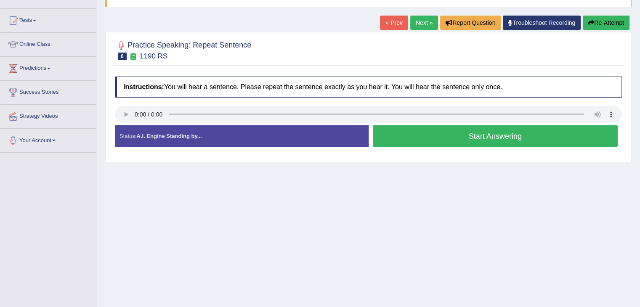
scroll to position [81, 0]
click at [516, 136] on button "Start Answering" at bounding box center [495, 135] width 245 height 21
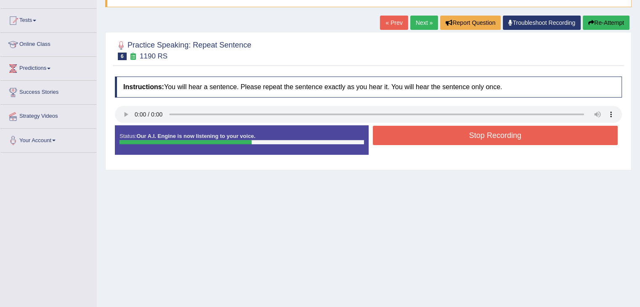
click at [516, 136] on button "Stop Recording" at bounding box center [495, 135] width 245 height 19
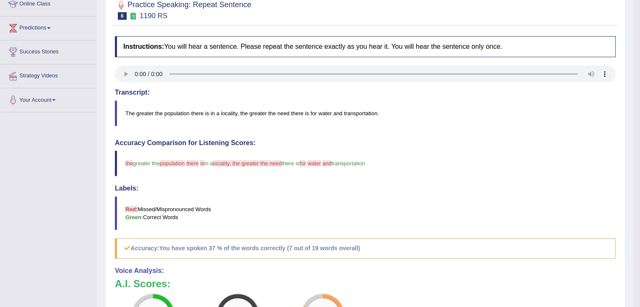
scroll to position [93, 0]
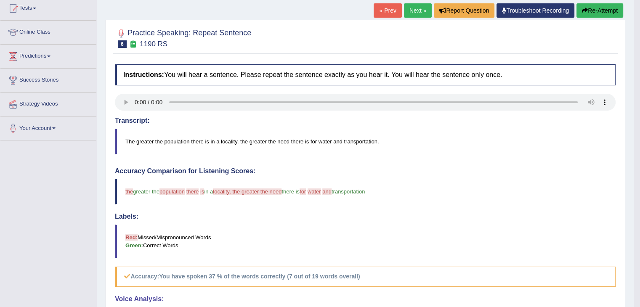
click at [412, 6] on link "Next »" at bounding box center [418, 10] width 28 height 14
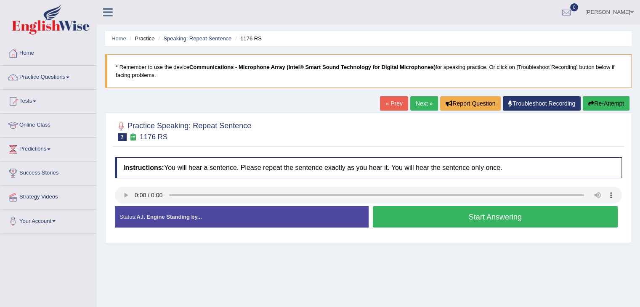
click at [531, 220] on button "Start Answering" at bounding box center [495, 216] width 245 height 21
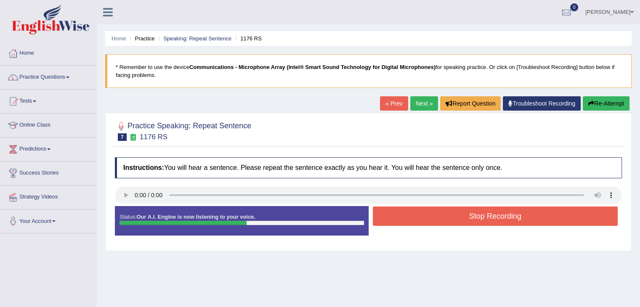
click at [509, 219] on button "Stop Recording" at bounding box center [495, 215] width 245 height 19
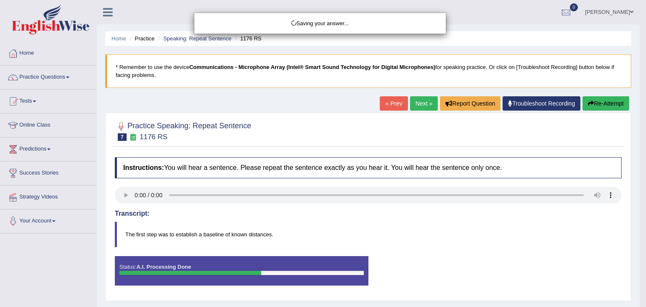
drag, startPoint x: 643, startPoint y: 169, endPoint x: 646, endPoint y: 152, distance: 17.9
click at [639, 152] on div "Saving your answer..." at bounding box center [323, 153] width 646 height 307
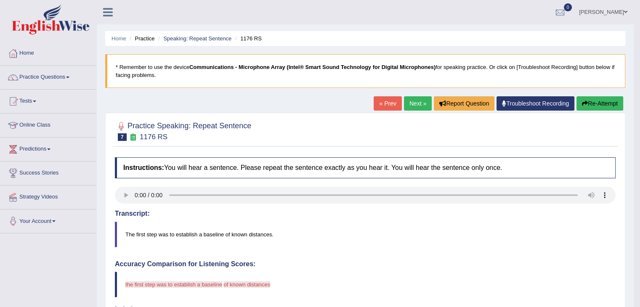
drag, startPoint x: 637, startPoint y: 122, endPoint x: 645, endPoint y: 126, distance: 9.2
click at [639, 126] on html "Toggle navigation Home Practice Questions Speaking Practice Read Aloud Repeat S…" at bounding box center [320, 153] width 640 height 307
click at [415, 104] on link "Next »" at bounding box center [418, 103] width 28 height 14
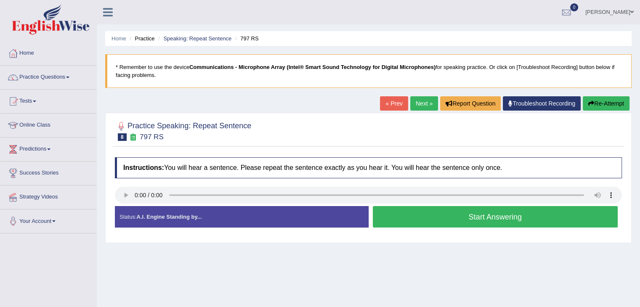
click at [423, 216] on button "Start Answering" at bounding box center [495, 216] width 245 height 21
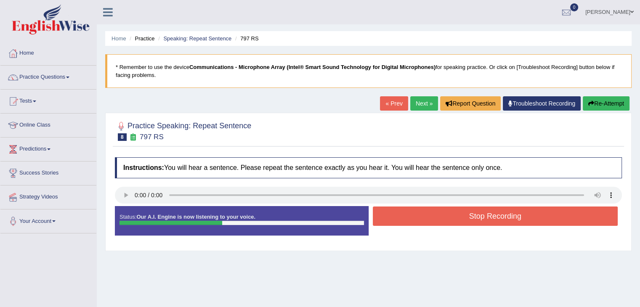
click at [423, 216] on button "Stop Recording" at bounding box center [495, 215] width 245 height 19
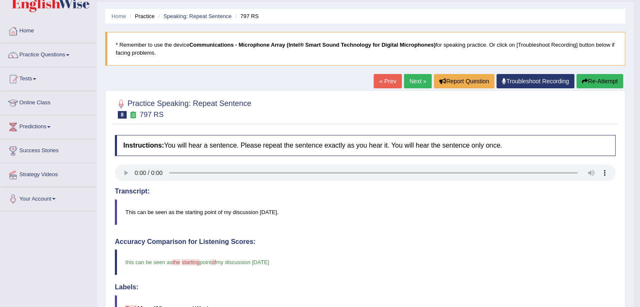
scroll to position [15, 0]
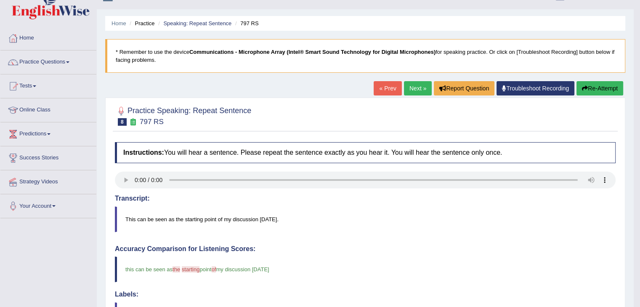
click at [419, 87] on link "Next »" at bounding box center [418, 88] width 28 height 14
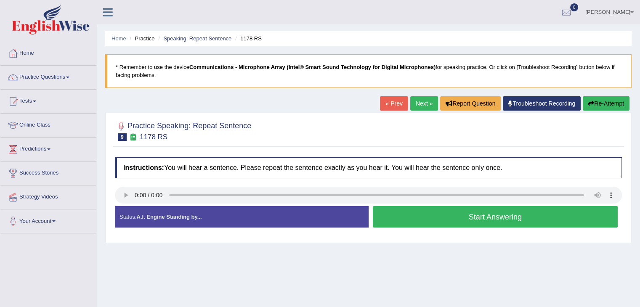
click at [486, 213] on button "Start Answering" at bounding box center [495, 216] width 245 height 21
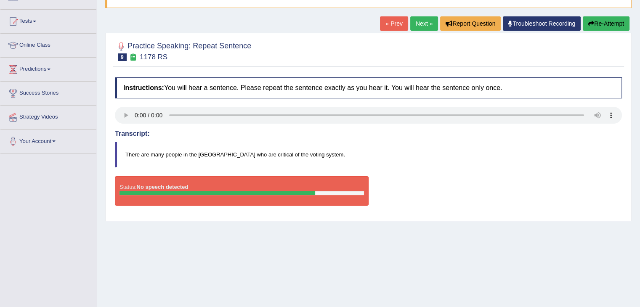
scroll to position [86, 0]
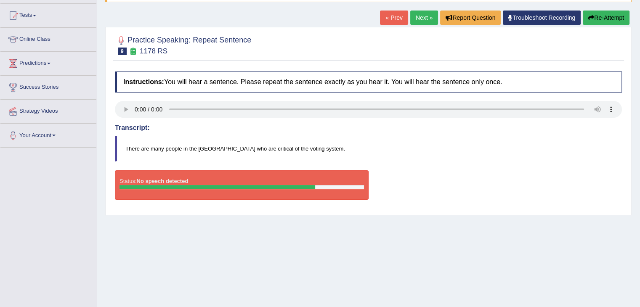
click at [605, 11] on button "Re-Attempt" at bounding box center [605, 18] width 47 height 14
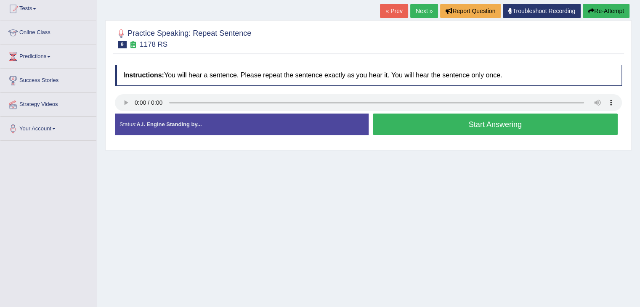
click at [422, 123] on button "Start Answering" at bounding box center [495, 124] width 245 height 21
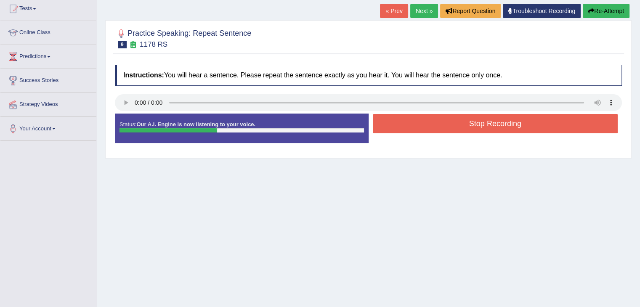
click at [422, 123] on button "Stop Recording" at bounding box center [495, 123] width 245 height 19
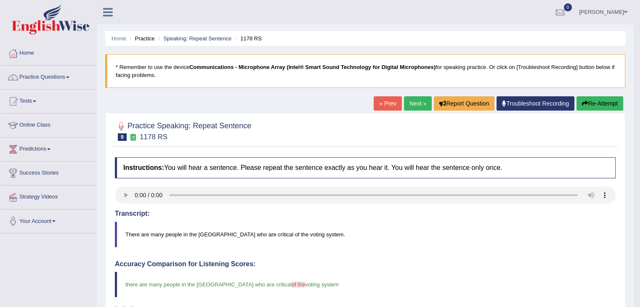
click at [417, 100] on link "Next »" at bounding box center [418, 103] width 28 height 14
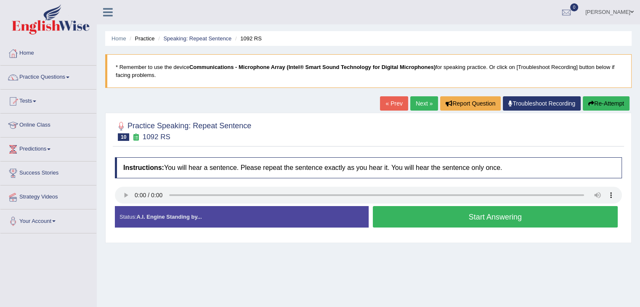
click at [419, 217] on button "Start Answering" at bounding box center [495, 216] width 245 height 21
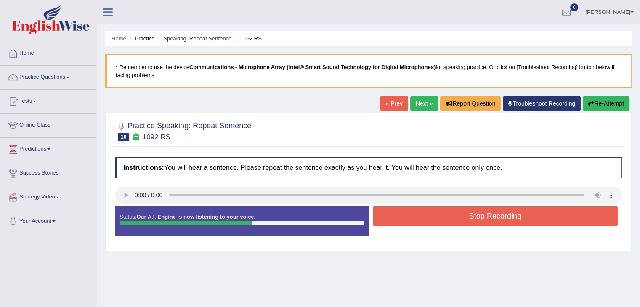
click at [419, 217] on button "Stop Recording" at bounding box center [495, 215] width 245 height 19
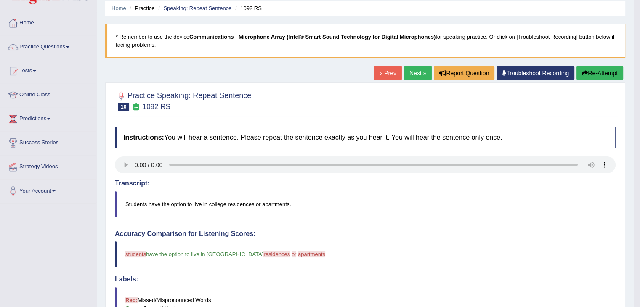
scroll to position [19, 0]
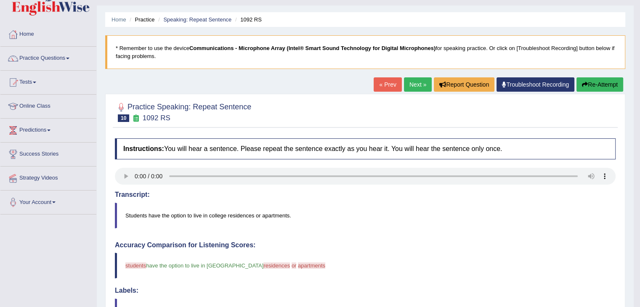
click at [420, 82] on link "Next »" at bounding box center [418, 84] width 28 height 14
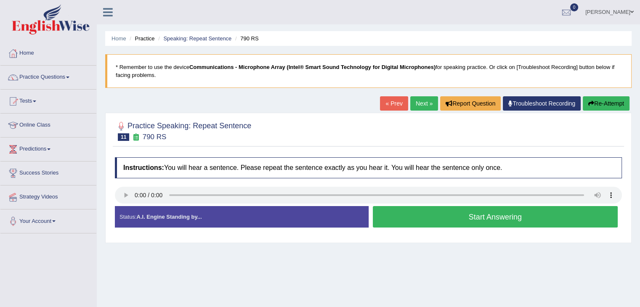
click at [407, 216] on button "Start Answering" at bounding box center [495, 216] width 245 height 21
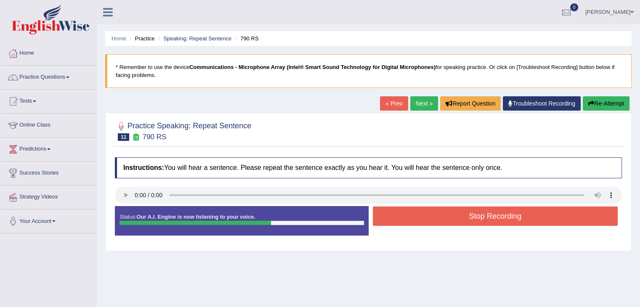
click at [407, 216] on button "Stop Recording" at bounding box center [495, 215] width 245 height 19
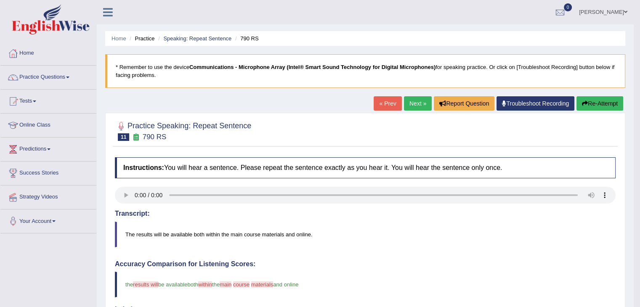
click at [422, 104] on link "Next »" at bounding box center [418, 103] width 28 height 14
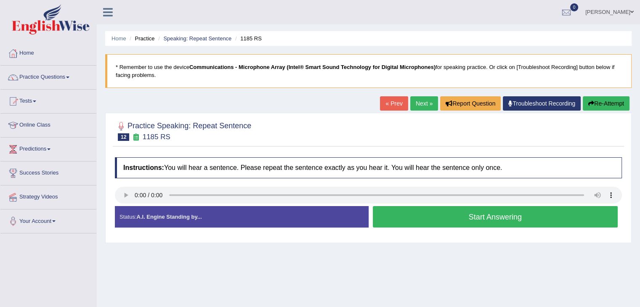
click at [440, 220] on button "Start Answering" at bounding box center [495, 216] width 245 height 21
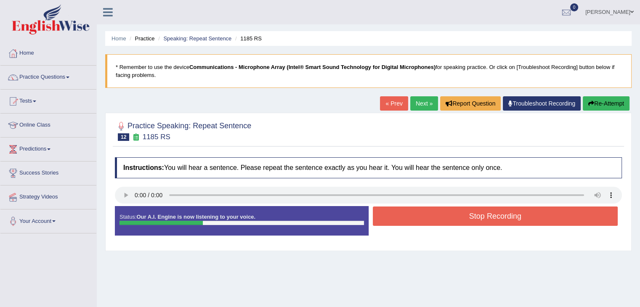
click at [440, 220] on button "Stop Recording" at bounding box center [495, 215] width 245 height 19
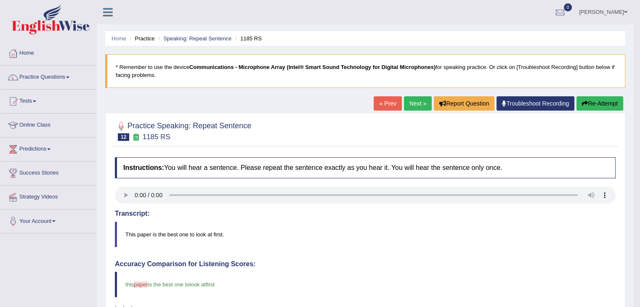
click at [406, 101] on link "Next »" at bounding box center [418, 103] width 28 height 14
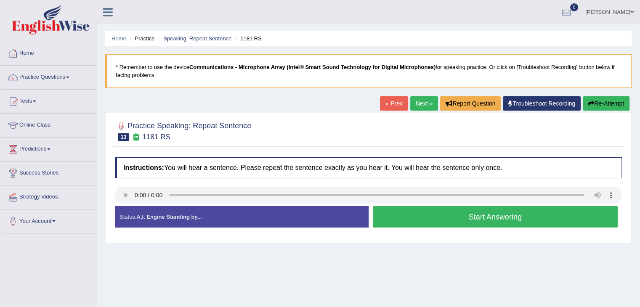
click at [484, 219] on button "Start Answering" at bounding box center [495, 216] width 245 height 21
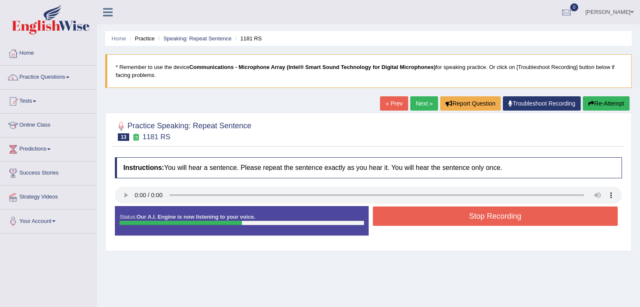
click at [484, 219] on button "Stop Recording" at bounding box center [495, 215] width 245 height 19
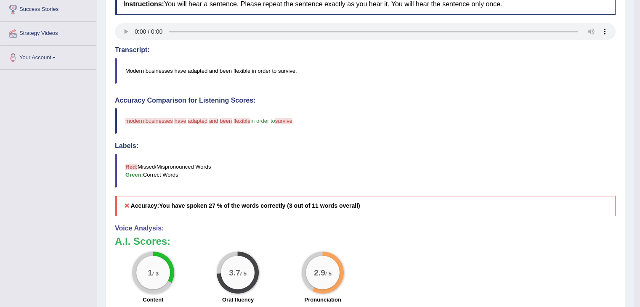
scroll to position [69, 0]
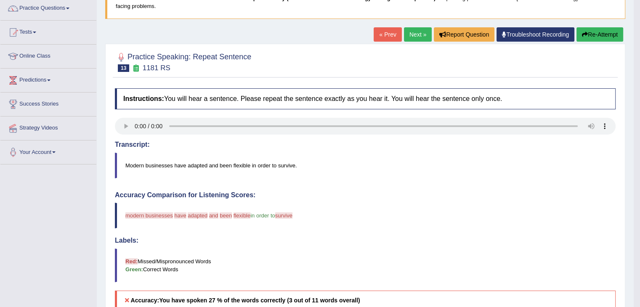
click at [419, 38] on link "Next »" at bounding box center [418, 34] width 28 height 14
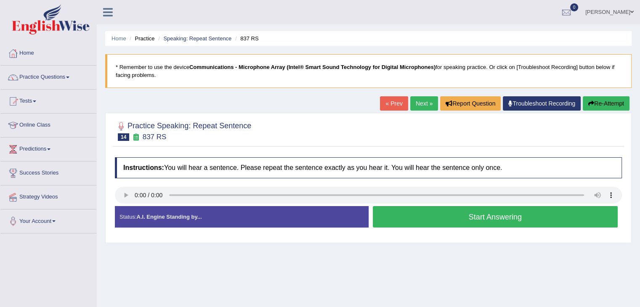
click at [411, 216] on button "Start Answering" at bounding box center [495, 216] width 245 height 21
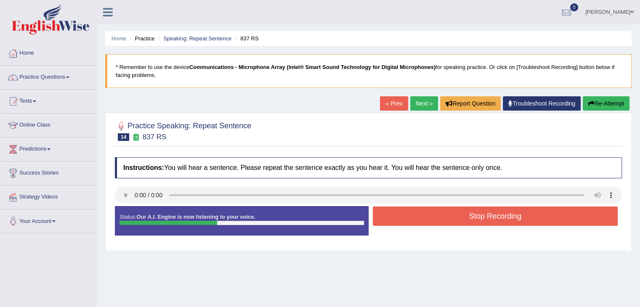
click at [411, 216] on button "Stop Recording" at bounding box center [495, 215] width 245 height 19
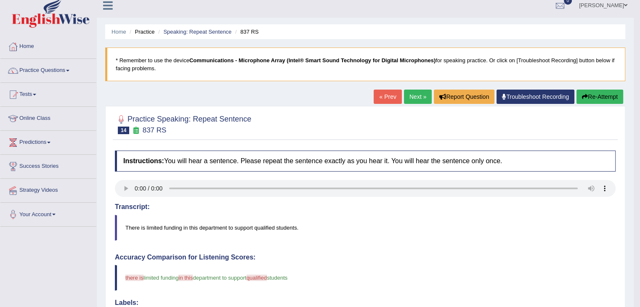
scroll to position [6, 0]
click at [420, 99] on link "Next »" at bounding box center [418, 97] width 28 height 14
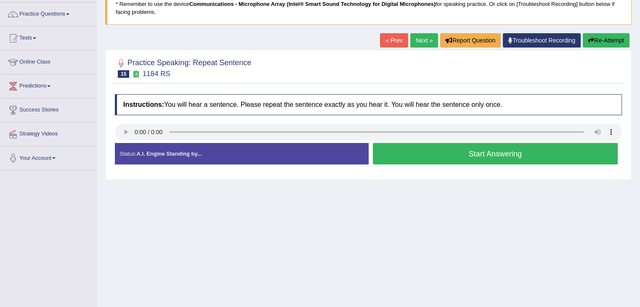
scroll to position [62, 0]
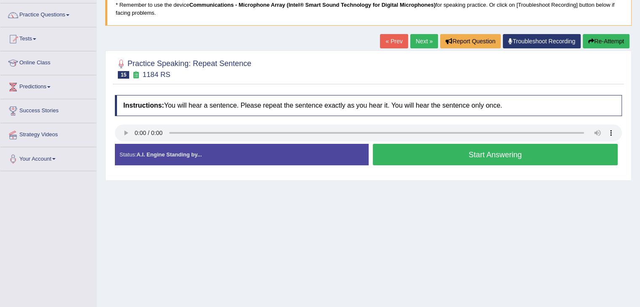
click at [447, 154] on button "Start Answering" at bounding box center [495, 154] width 245 height 21
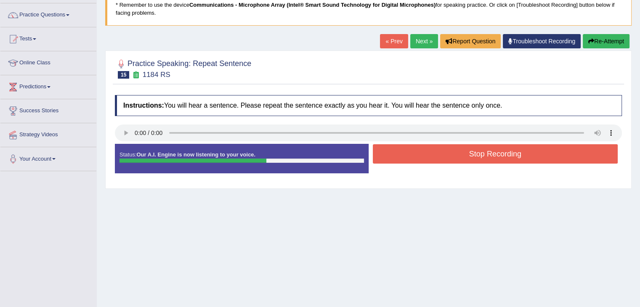
click at [409, 156] on button "Stop Recording" at bounding box center [495, 153] width 245 height 19
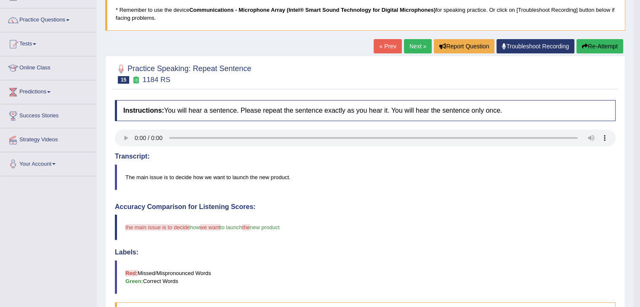
scroll to position [0, 0]
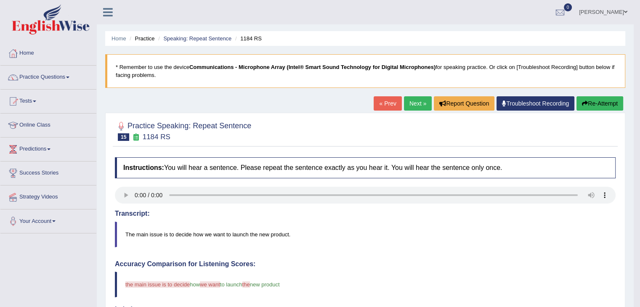
click at [412, 101] on link "Next »" at bounding box center [418, 103] width 28 height 14
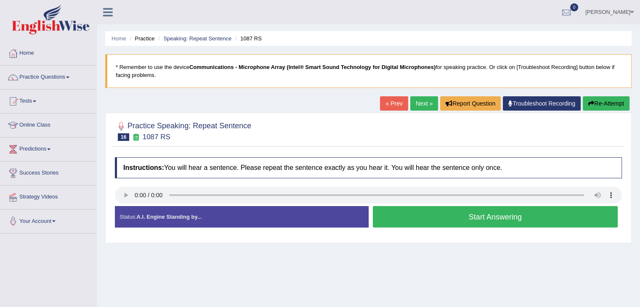
click at [447, 214] on button "Start Answering" at bounding box center [495, 216] width 245 height 21
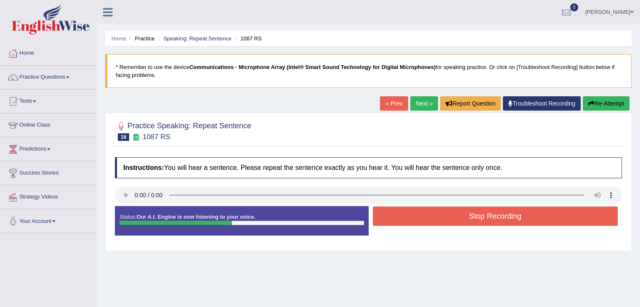
click at [447, 214] on button "Stop Recording" at bounding box center [495, 215] width 245 height 19
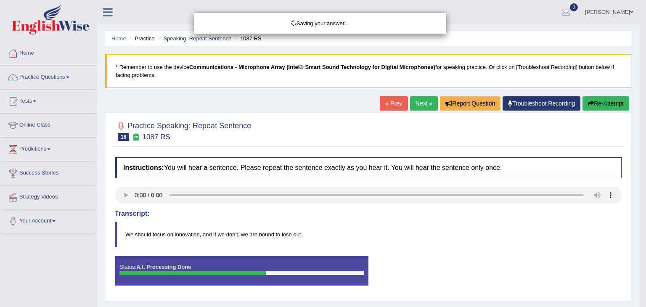
click at [646, 143] on div "Saving your answer..." at bounding box center [323, 153] width 646 height 307
drag, startPoint x: 646, startPoint y: 143, endPoint x: 641, endPoint y: 221, distance: 78.3
click at [641, 221] on div "Saving your answer..." at bounding box center [323, 153] width 646 height 307
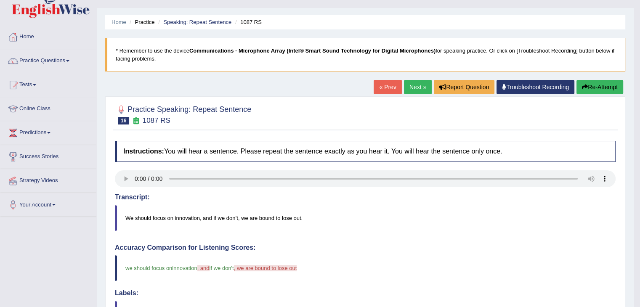
scroll to position [10, 0]
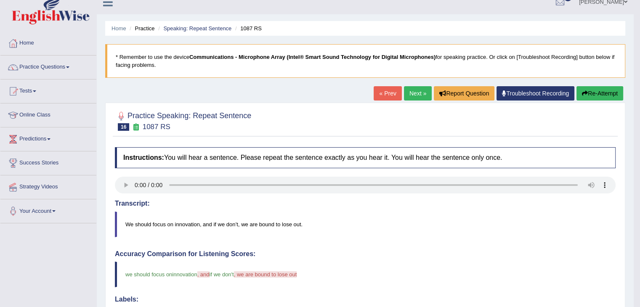
click at [381, 95] on link "« Prev" at bounding box center [387, 93] width 28 height 14
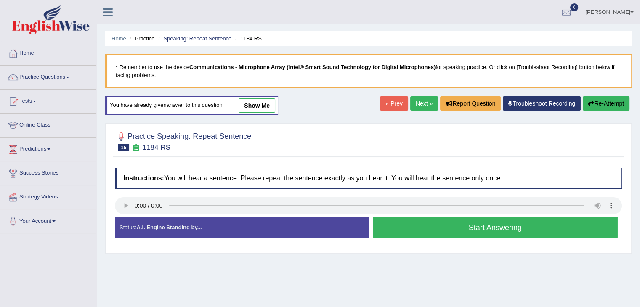
click at [442, 226] on button "Start Answering" at bounding box center [495, 227] width 245 height 21
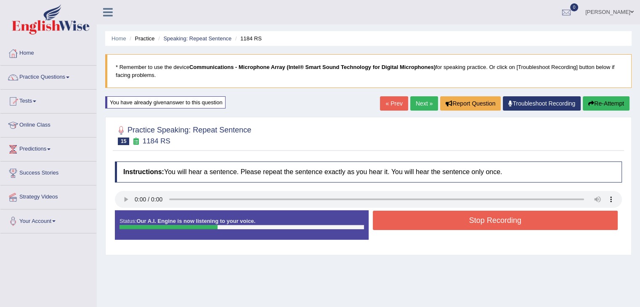
click at [442, 226] on button "Stop Recording" at bounding box center [495, 220] width 245 height 19
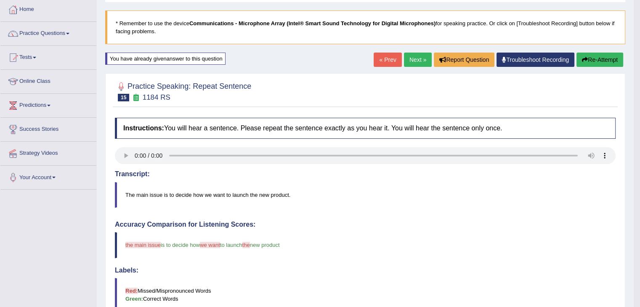
scroll to position [37, 0]
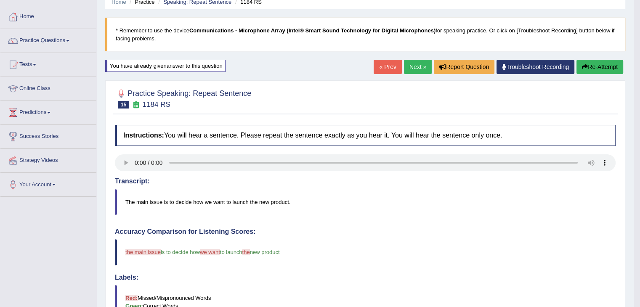
click at [594, 66] on button "Re-Attempt" at bounding box center [599, 67] width 47 height 14
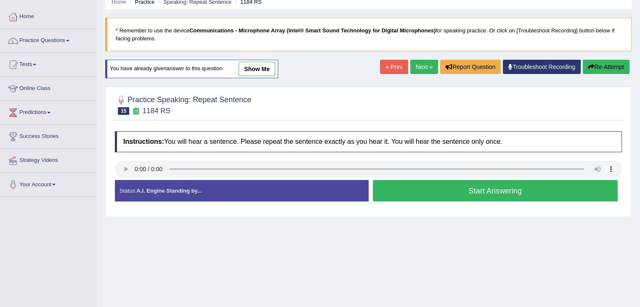
click at [414, 201] on div "Start Answering" at bounding box center [495, 192] width 254 height 24
click at [414, 193] on button "Start Answering" at bounding box center [495, 190] width 245 height 21
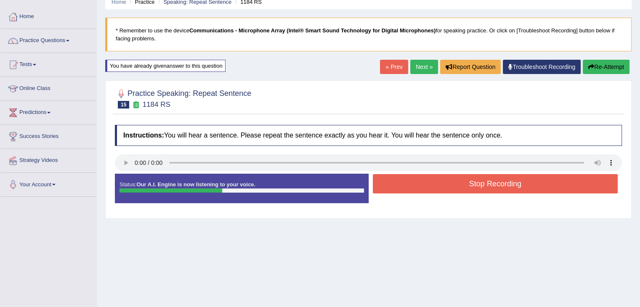
click at [417, 190] on button "Stop Recording" at bounding box center [495, 183] width 245 height 19
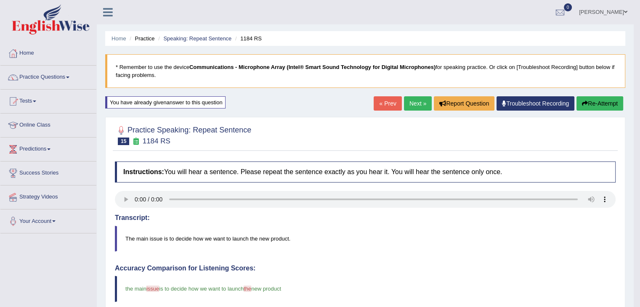
scroll to position [37, 0]
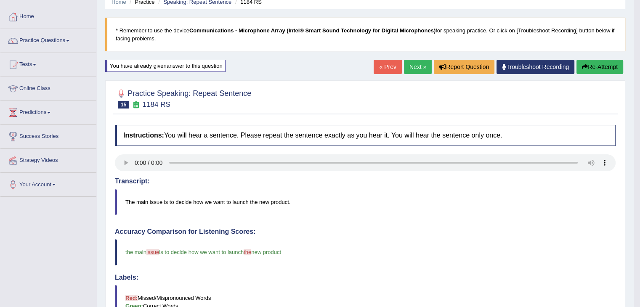
click at [424, 69] on link "Next »" at bounding box center [418, 67] width 28 height 14
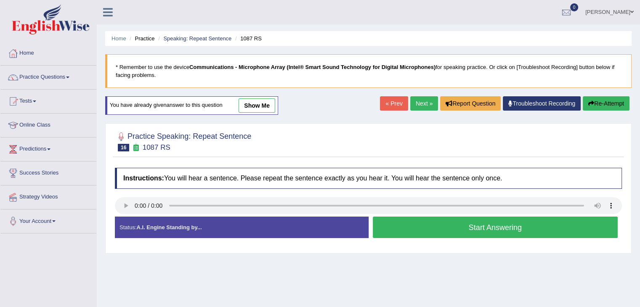
click at [421, 228] on button "Start Answering" at bounding box center [495, 227] width 245 height 21
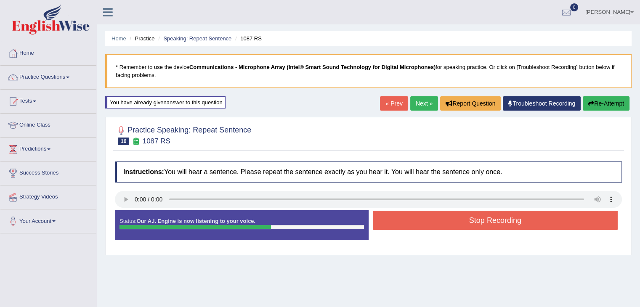
click at [460, 217] on button "Stop Recording" at bounding box center [495, 220] width 245 height 19
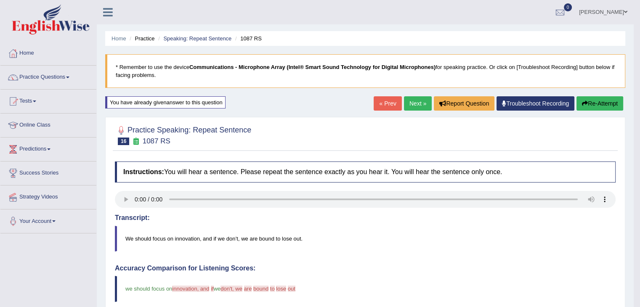
click at [424, 103] on link "Next »" at bounding box center [418, 103] width 28 height 14
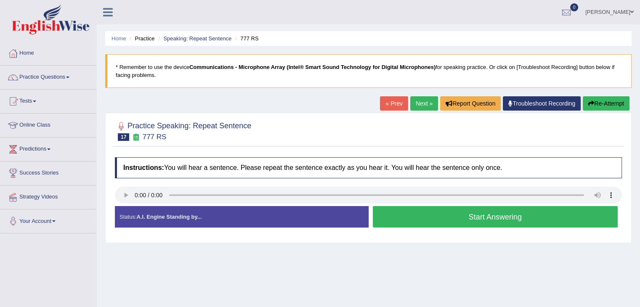
click at [435, 217] on button "Start Answering" at bounding box center [495, 216] width 245 height 21
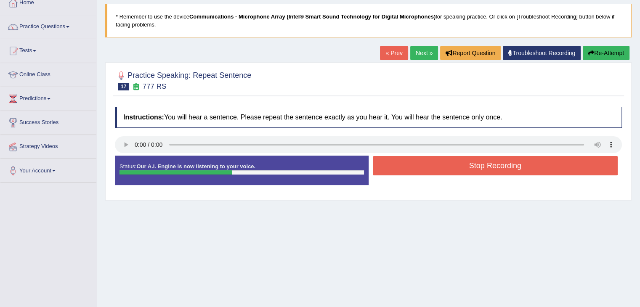
scroll to position [51, 0]
click at [491, 158] on button "Stop Recording" at bounding box center [495, 165] width 245 height 19
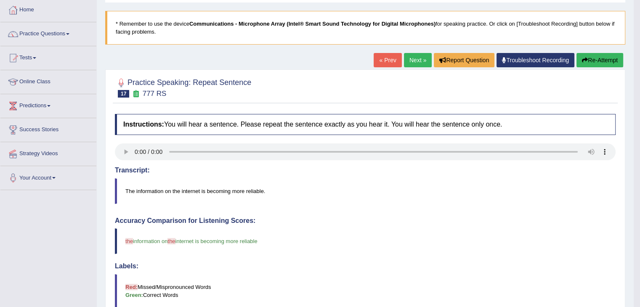
scroll to position [37, 0]
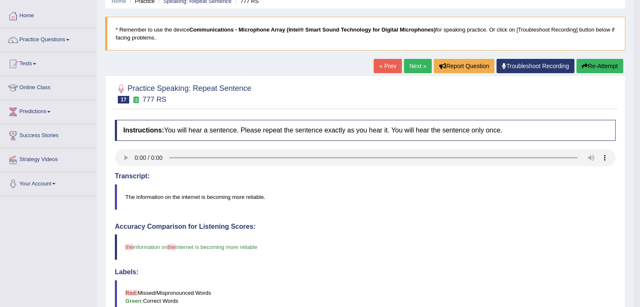
click at [599, 70] on button "Re-Attempt" at bounding box center [599, 66] width 47 height 14
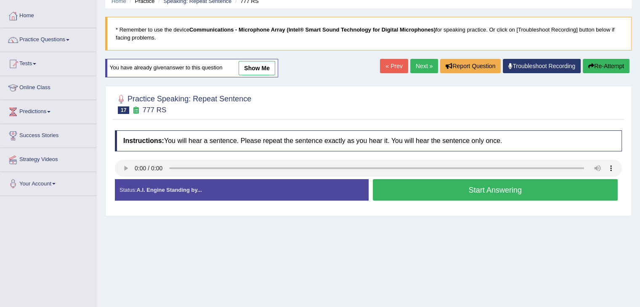
click at [435, 192] on button "Start Answering" at bounding box center [495, 189] width 245 height 21
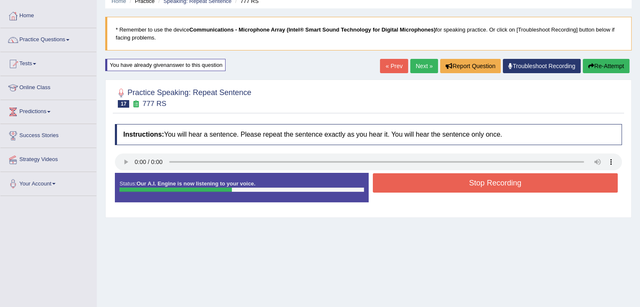
click at [438, 186] on button "Stop Recording" at bounding box center [495, 182] width 245 height 19
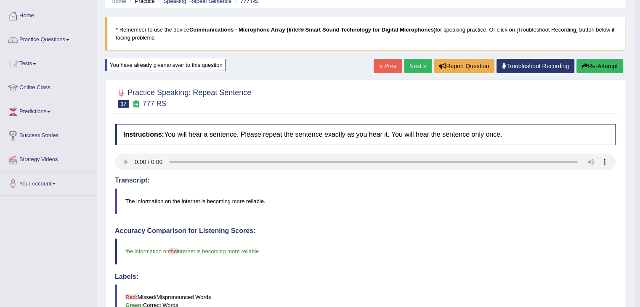
drag, startPoint x: 641, startPoint y: 143, endPoint x: 646, endPoint y: 180, distance: 36.4
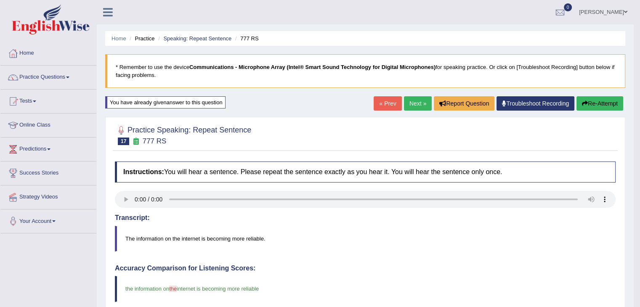
click at [603, 99] on button "Re-Attempt" at bounding box center [599, 103] width 47 height 14
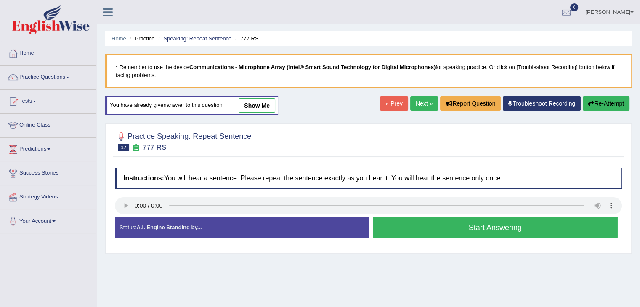
click at [417, 233] on button "Start Answering" at bounding box center [495, 227] width 245 height 21
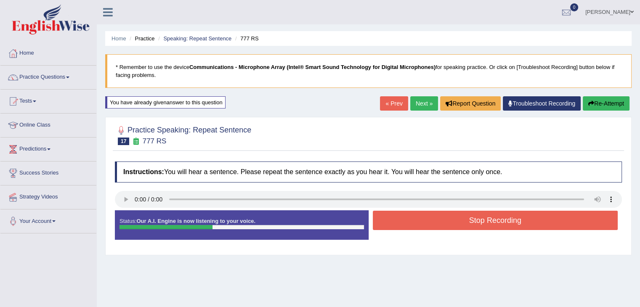
click at [435, 222] on button "Stop Recording" at bounding box center [495, 220] width 245 height 19
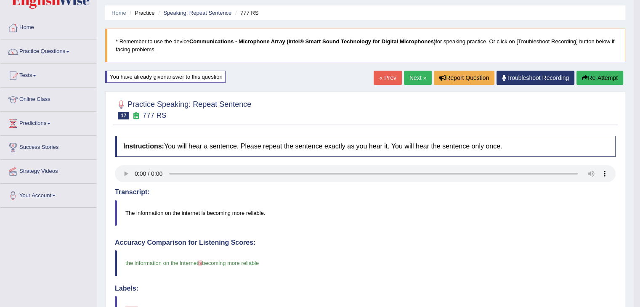
scroll to position [13, 0]
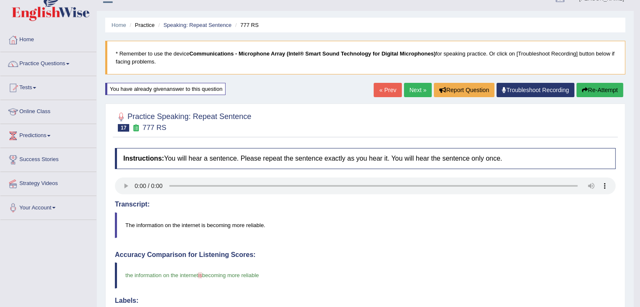
click at [412, 89] on link "Next »" at bounding box center [418, 90] width 28 height 14
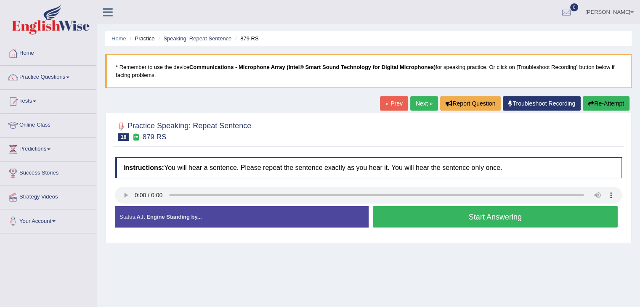
click at [430, 222] on button "Start Answering" at bounding box center [495, 216] width 245 height 21
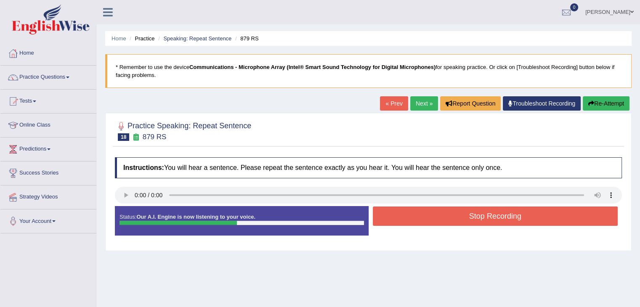
click at [430, 222] on button "Stop Recording" at bounding box center [495, 215] width 245 height 19
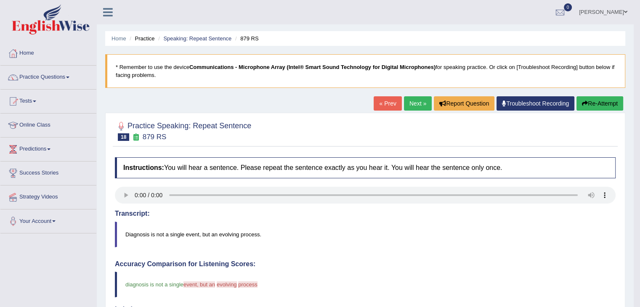
drag, startPoint x: 646, startPoint y: 120, endPoint x: 640, endPoint y: 167, distance: 47.5
click at [68, 82] on link "Practice Questions" at bounding box center [48, 76] width 96 height 21
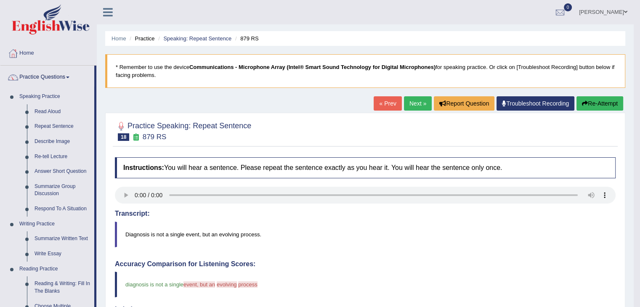
click at [415, 101] on link "Next »" at bounding box center [418, 103] width 28 height 14
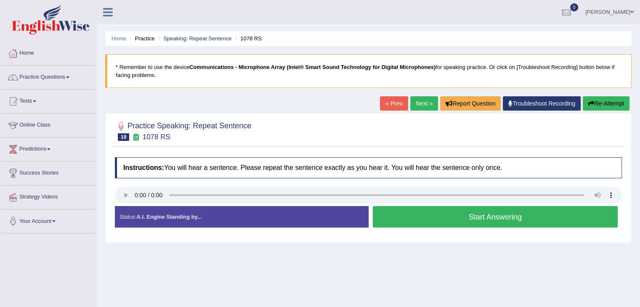
click at [407, 214] on button "Start Answering" at bounding box center [495, 216] width 245 height 21
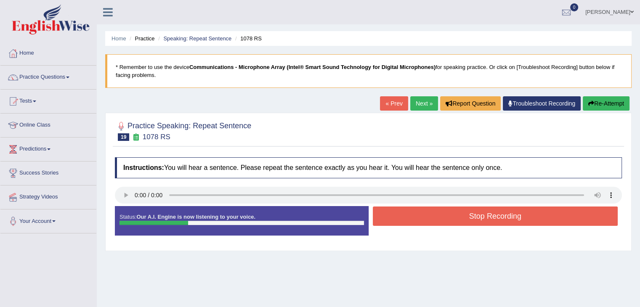
click at [407, 214] on button "Stop Recording" at bounding box center [495, 215] width 245 height 19
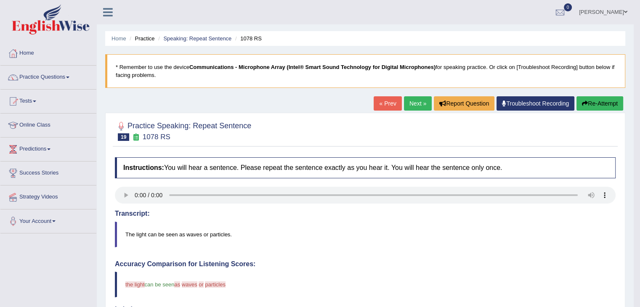
drag, startPoint x: 642, startPoint y: 138, endPoint x: 646, endPoint y: 159, distance: 20.5
click at [639, 159] on html "Toggle navigation Home Practice Questions Speaking Practice Read Aloud Repeat S…" at bounding box center [320, 153] width 640 height 307
click at [52, 79] on link "Practice Questions" at bounding box center [48, 76] width 96 height 21
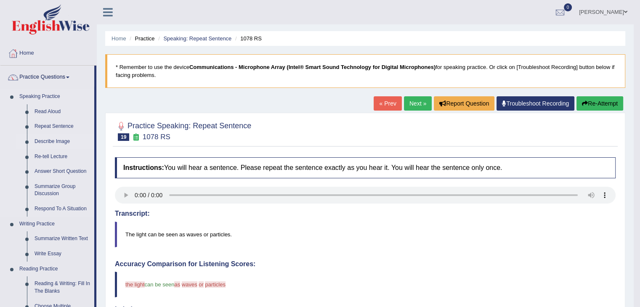
click at [50, 136] on link "Describe Image" at bounding box center [62, 141] width 63 height 15
